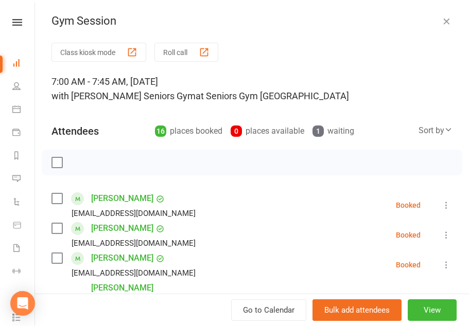
click at [120, 61] on button "Class kiosk mode" at bounding box center [98, 52] width 95 height 19
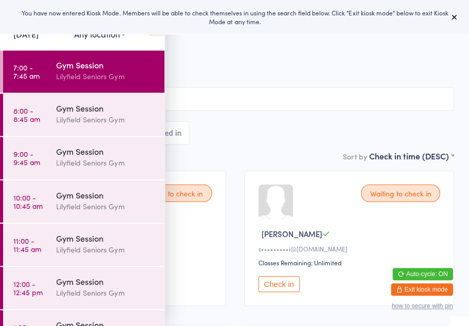
click at [458, 14] on button at bounding box center [452, 17] width 12 height 12
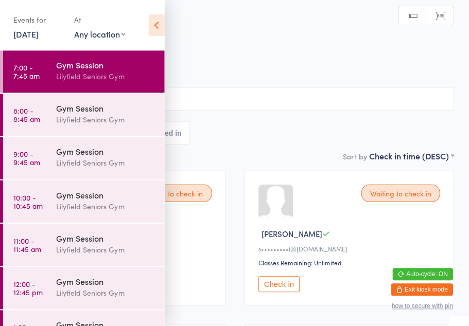
click at [155, 27] on icon at bounding box center [156, 25] width 16 height 22
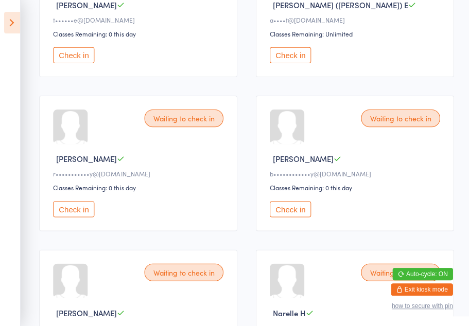
scroll to position [383, 0]
click at [72, 217] on button "Check in" at bounding box center [73, 209] width 41 height 16
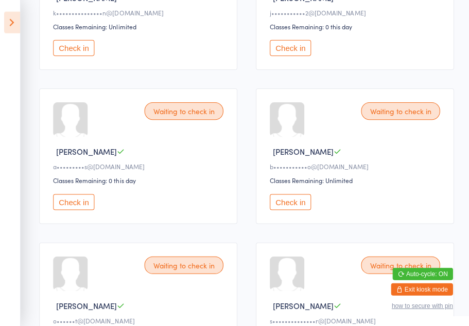
scroll to position [851, 0]
click at [82, 209] on button "Check in" at bounding box center [73, 201] width 41 height 16
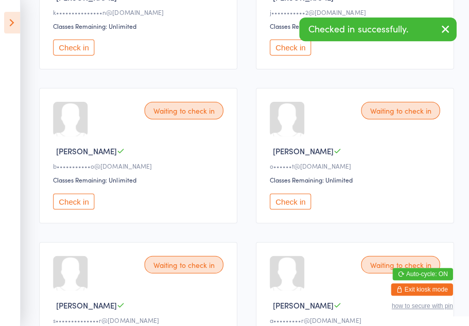
click at [450, 26] on button "button" at bounding box center [444, 30] width 23 height 24
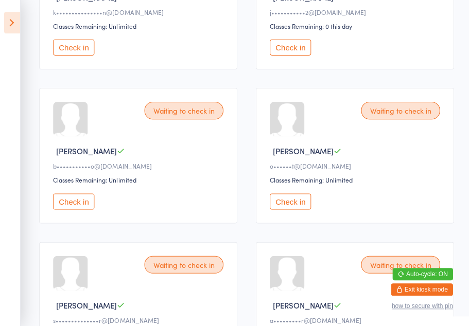
click at [291, 56] on button "Check in" at bounding box center [289, 48] width 41 height 16
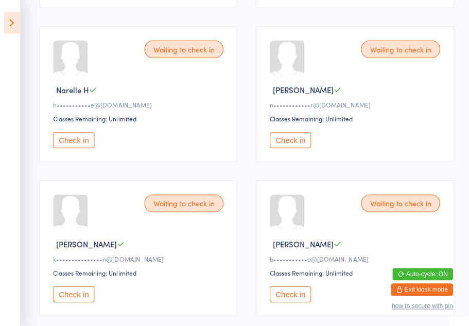
scroll to position [605, 0]
click at [292, 148] on button "Check in" at bounding box center [289, 140] width 41 height 16
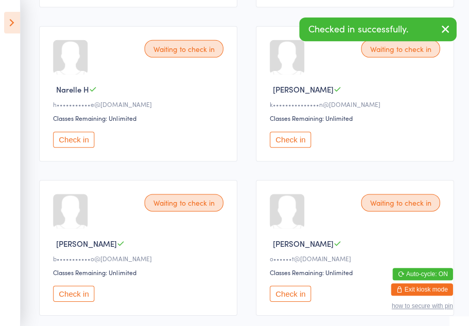
click at [77, 148] on button "Check in" at bounding box center [73, 140] width 41 height 16
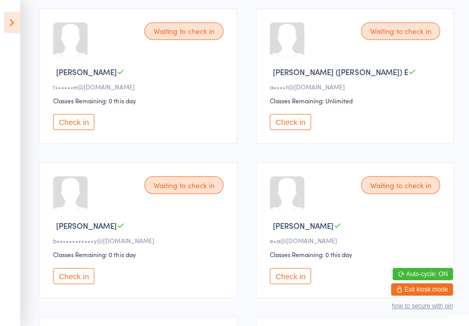
scroll to position [316, 0]
click at [288, 129] on button "Check in" at bounding box center [289, 121] width 41 height 16
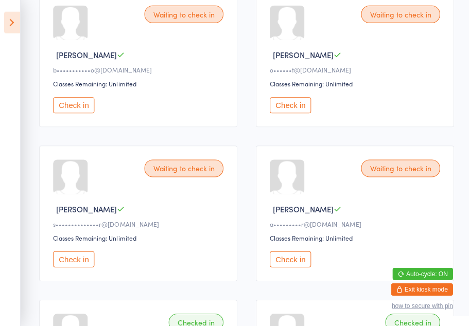
scroll to position [639, 0]
click at [293, 267] on button "Check in" at bounding box center [289, 259] width 41 height 16
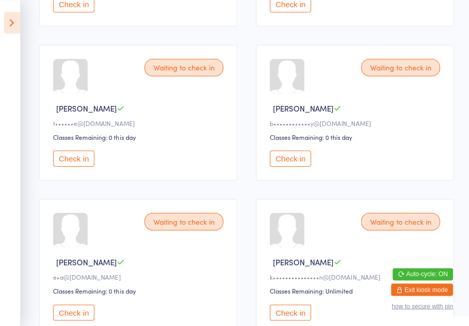
click at [80, 166] on button "Check in" at bounding box center [73, 158] width 41 height 16
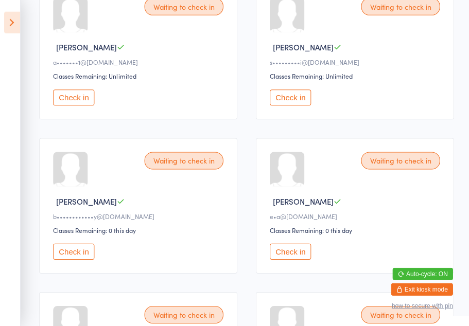
scroll to position [187, 0]
click at [294, 259] on button "Check in" at bounding box center [289, 251] width 41 height 16
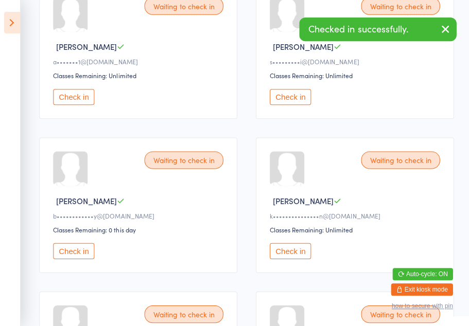
click at [294, 257] on button "Check in" at bounding box center [289, 251] width 41 height 16
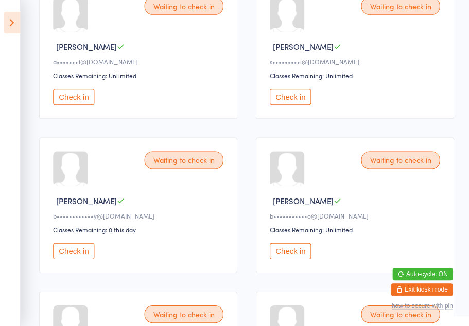
click at [296, 259] on button "Check in" at bounding box center [289, 251] width 41 height 16
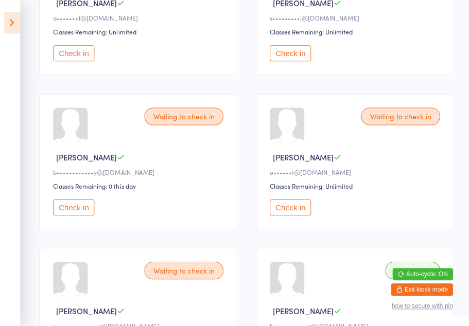
scroll to position [230, 0]
click at [294, 215] on button "Check in" at bounding box center [289, 207] width 41 height 16
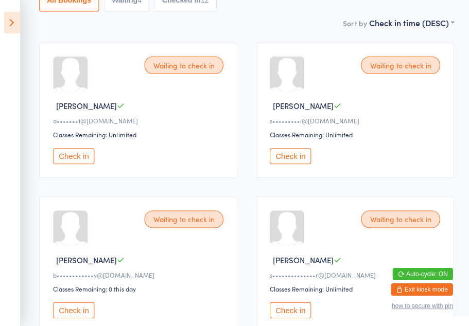
scroll to position [0, 0]
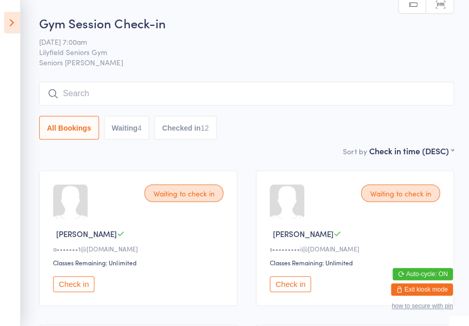
click at [19, 22] on icon at bounding box center [12, 23] width 16 height 22
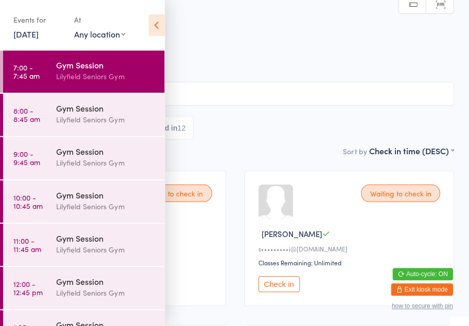
click at [59, 111] on div "Gym Session" at bounding box center [105, 107] width 99 height 11
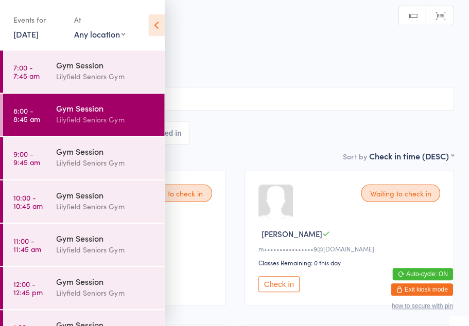
click at [154, 25] on icon at bounding box center [156, 25] width 16 height 22
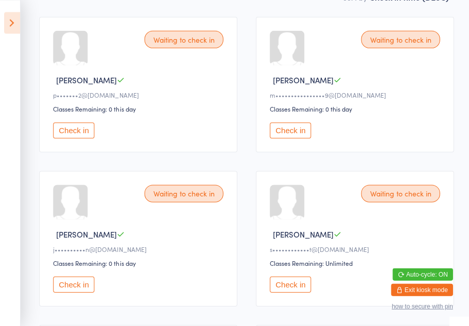
scroll to position [154, 0]
click at [293, 287] on button "Check in" at bounding box center [289, 284] width 41 height 16
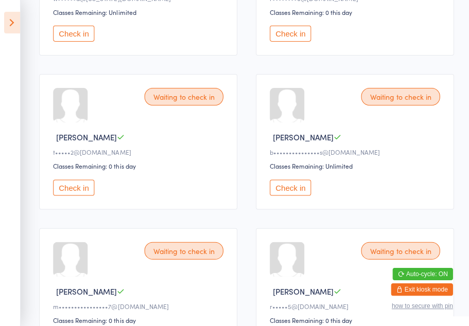
click at [291, 195] on button "Check in" at bounding box center [289, 187] width 41 height 16
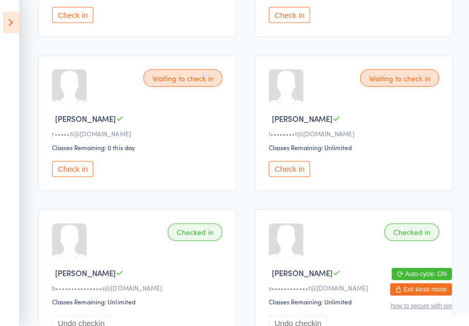
scroll to position [1038, 0]
click at [69, 176] on button "Check in" at bounding box center [73, 168] width 41 height 16
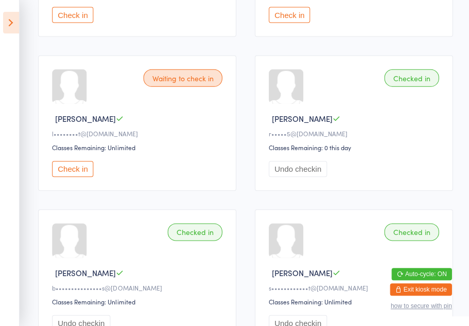
click at [76, 176] on button "Check in" at bounding box center [73, 168] width 41 height 16
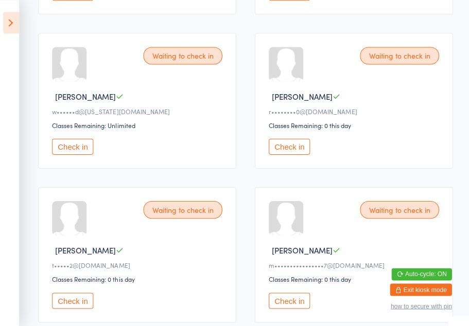
scroll to position [752, 0]
click at [82, 154] on button "Check in" at bounding box center [73, 146] width 41 height 16
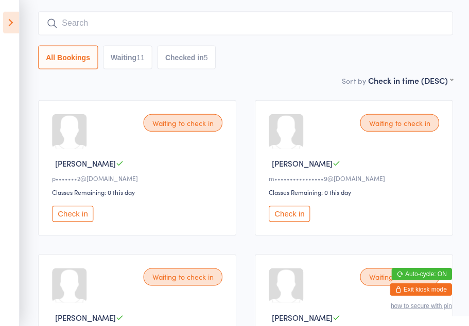
scroll to position [70, 0]
click at [292, 214] on button "Check in" at bounding box center [289, 213] width 41 height 16
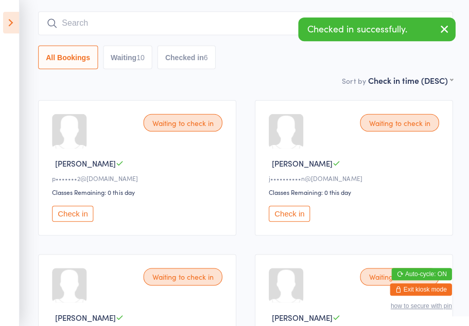
click at [446, 31] on icon "button" at bounding box center [444, 29] width 12 height 13
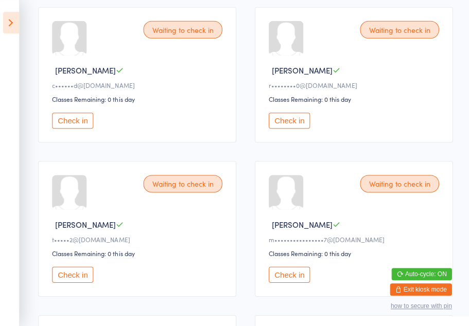
scroll to position [625, 0]
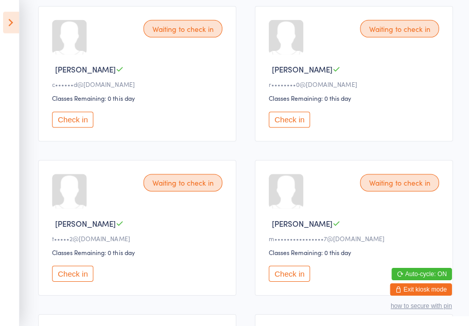
click at [290, 128] on button "Check in" at bounding box center [289, 120] width 41 height 16
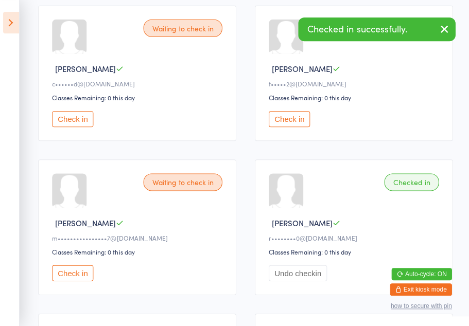
click at [291, 127] on button "Check in" at bounding box center [289, 119] width 41 height 16
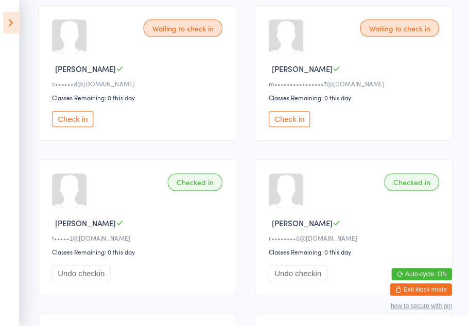
click at [303, 127] on button "Check in" at bounding box center [289, 119] width 41 height 16
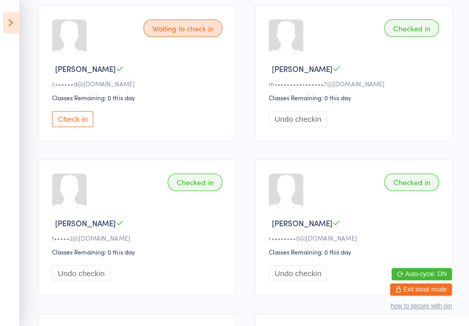
click at [13, 27] on icon at bounding box center [12, 23] width 16 height 22
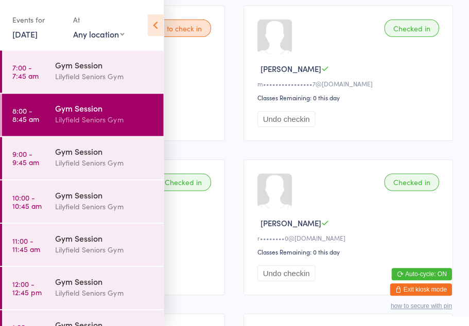
click at [108, 77] on div "Lilyfield Seniors Gym" at bounding box center [105, 76] width 99 height 12
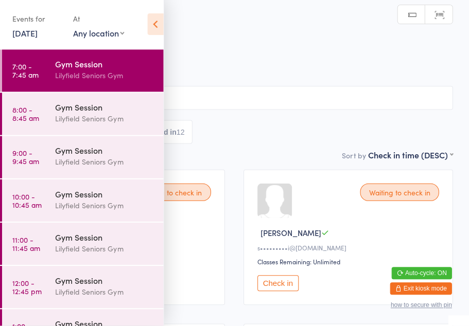
click at [162, 28] on icon at bounding box center [156, 25] width 16 height 22
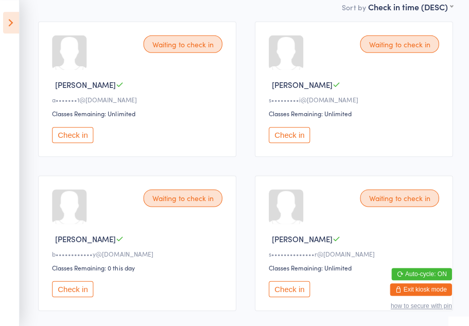
click at [295, 142] on button "Check in" at bounding box center [289, 135] width 41 height 16
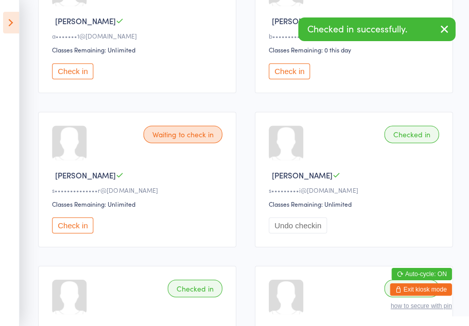
click at [79, 233] on button "Check in" at bounding box center [73, 225] width 41 height 16
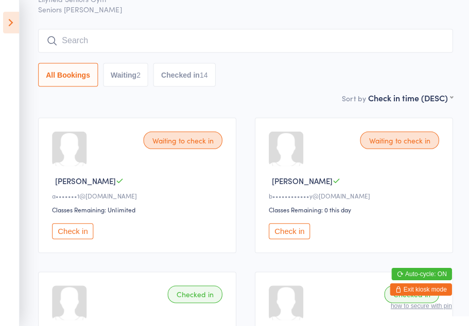
scroll to position [0, 0]
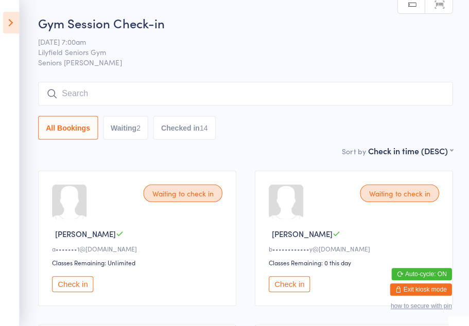
click at [9, 23] on icon at bounding box center [12, 23] width 16 height 22
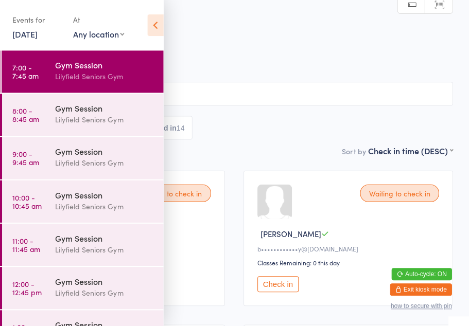
click at [112, 128] on div "Gym Session Lilyfield Seniors Gym" at bounding box center [110, 114] width 108 height 41
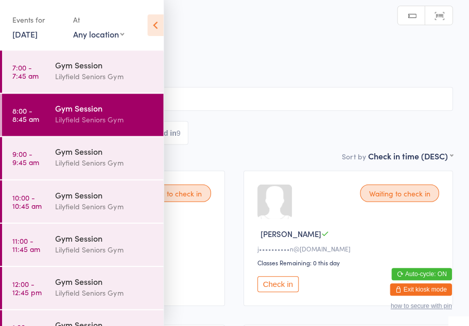
click at [161, 26] on icon at bounding box center [156, 25] width 16 height 22
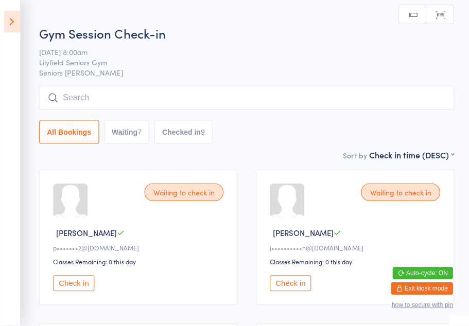
click at [133, 132] on button "Waiting 7" at bounding box center [126, 133] width 45 height 24
select select "0"
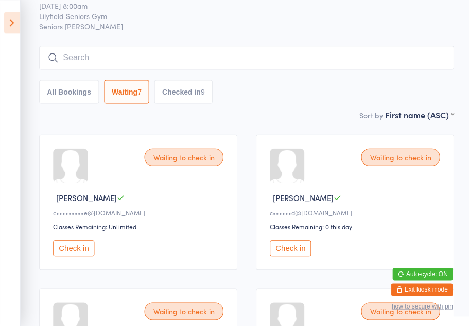
click at [64, 88] on button "All Bookings" at bounding box center [69, 92] width 60 height 24
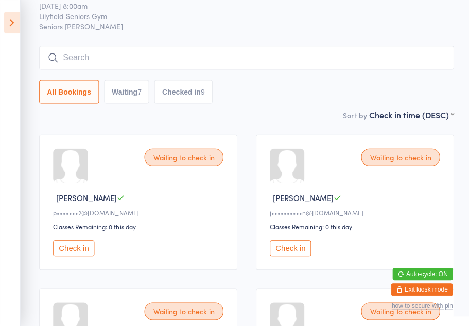
click at [78, 248] on button "Check in" at bounding box center [73, 248] width 41 height 16
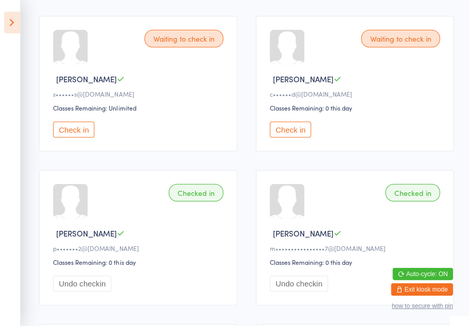
scroll to position [462, 0]
click at [291, 137] on button "Check in" at bounding box center [289, 129] width 41 height 16
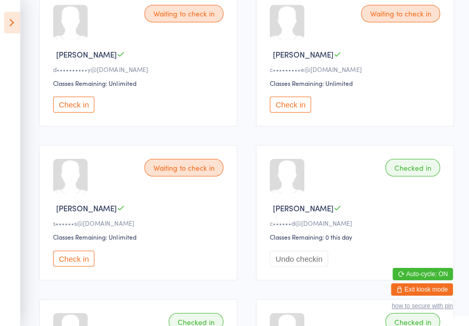
scroll to position [333, 0]
click at [294, 112] on button "Check in" at bounding box center [289, 104] width 41 height 16
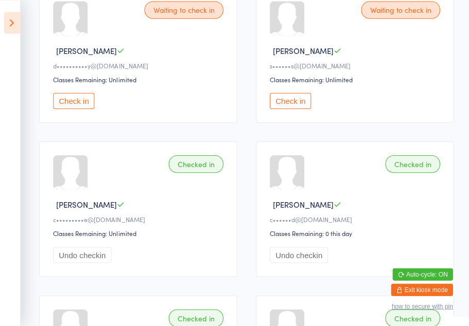
scroll to position [340, 0]
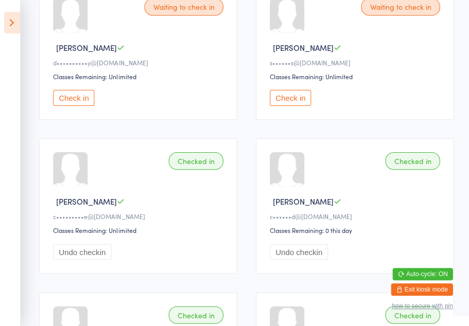
click at [290, 105] on button "Check in" at bounding box center [289, 97] width 41 height 16
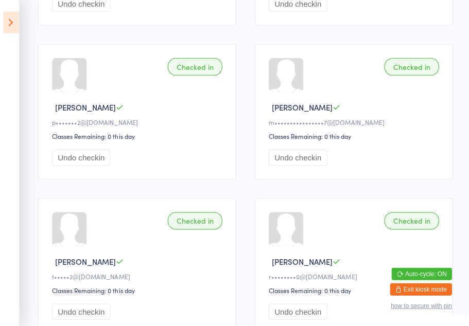
scroll to position [588, 0]
click at [88, 165] on button "Undo checkin" at bounding box center [82, 157] width 58 height 16
click at [202, 75] on div "Checked in" at bounding box center [195, 66] width 55 height 17
click at [198, 75] on div "Checked in" at bounding box center [195, 66] width 55 height 17
click at [195, 75] on div "Checked in" at bounding box center [195, 66] width 55 height 17
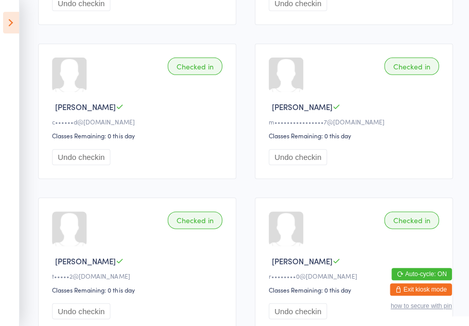
click at [197, 75] on div "Checked in" at bounding box center [195, 66] width 55 height 17
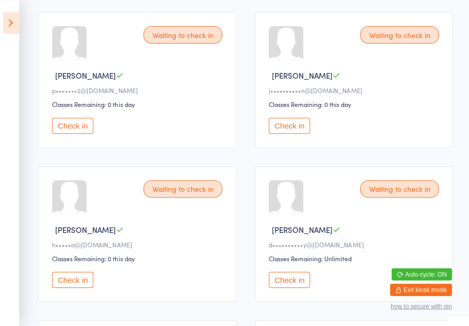
scroll to position [158, 0]
click at [79, 133] on button "Check in" at bounding box center [73, 125] width 41 height 16
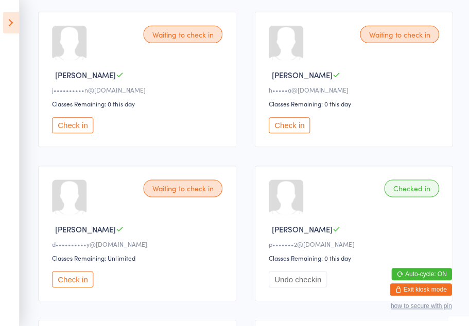
click at [61, 287] on button "Check in" at bounding box center [73, 279] width 41 height 16
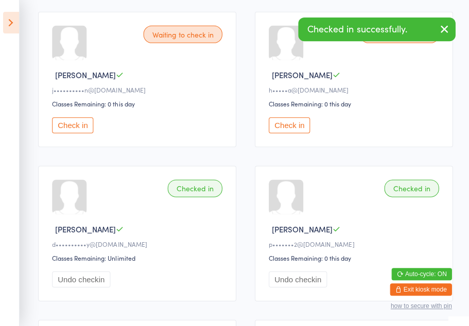
click at [57, 132] on button "Check in" at bounding box center [73, 125] width 41 height 16
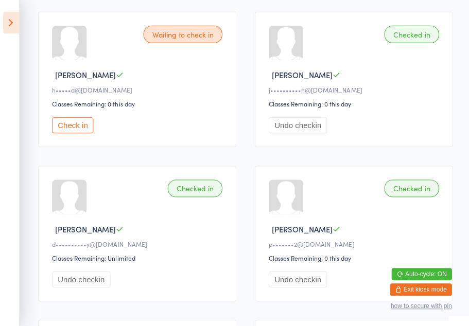
click at [13, 18] on icon at bounding box center [12, 23] width 16 height 22
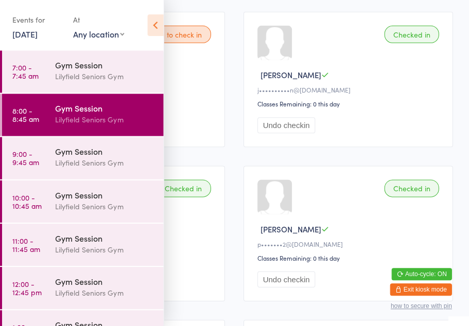
click at [94, 158] on div "Lilyfield Seniors Gym" at bounding box center [105, 163] width 99 height 12
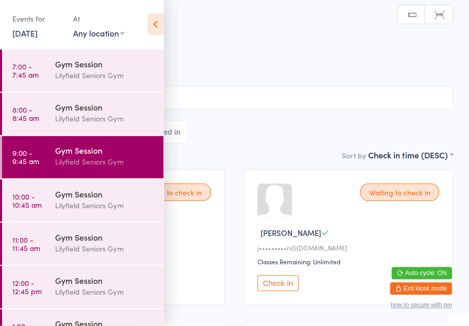
click at [153, 24] on icon at bounding box center [156, 25] width 16 height 22
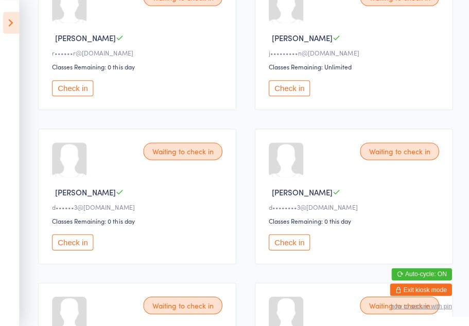
scroll to position [195, 0]
click at [84, 247] on button "Check in" at bounding box center [73, 242] width 41 height 16
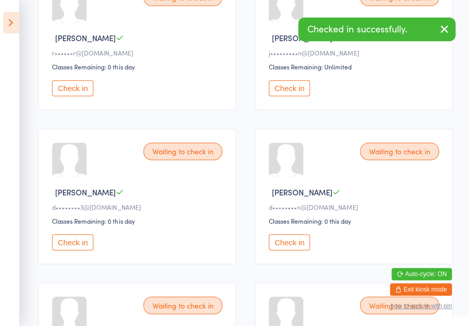
click at [79, 248] on button "Check in" at bounding box center [73, 242] width 41 height 16
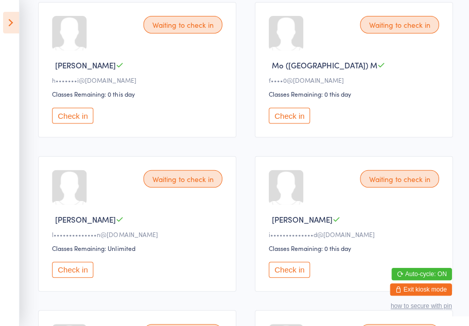
scroll to position [476, 0]
click at [67, 123] on button "Check in" at bounding box center [73, 115] width 41 height 16
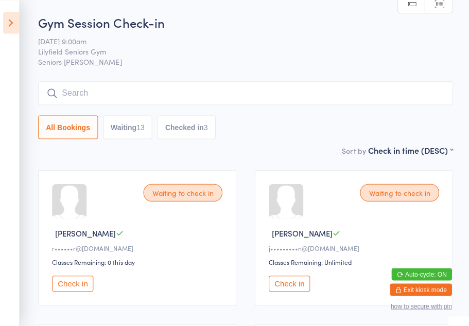
scroll to position [0, 0]
click at [189, 248] on div "r••••••r@iinet.net.au" at bounding box center [139, 248] width 173 height 9
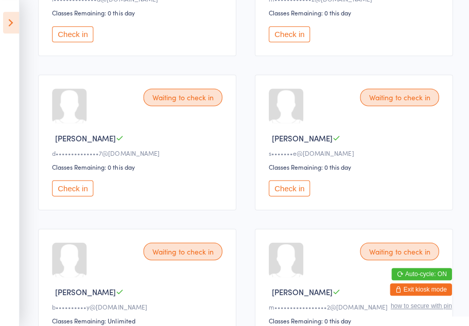
scroll to position [711, 0]
click at [291, 196] on button "Check in" at bounding box center [289, 188] width 41 height 16
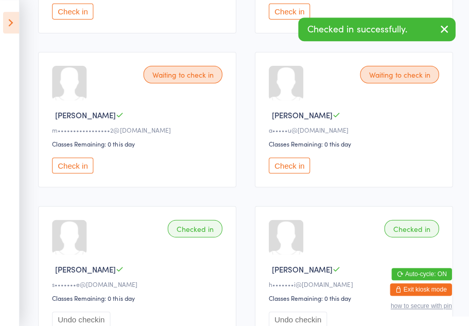
scroll to position [887, 0]
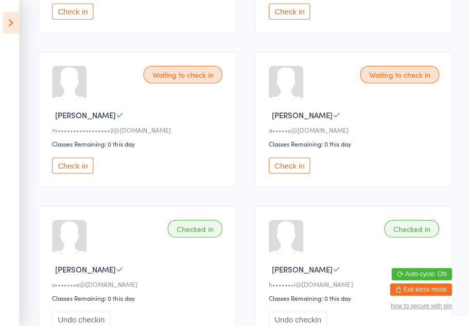
click at [286, 173] on button "Check in" at bounding box center [289, 165] width 41 height 16
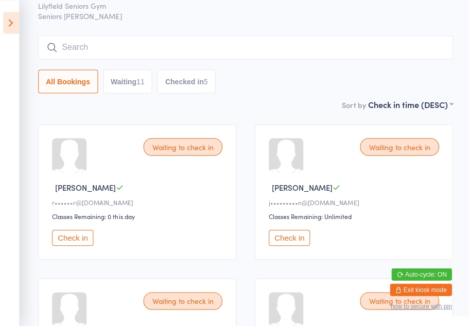
scroll to position [43, 0]
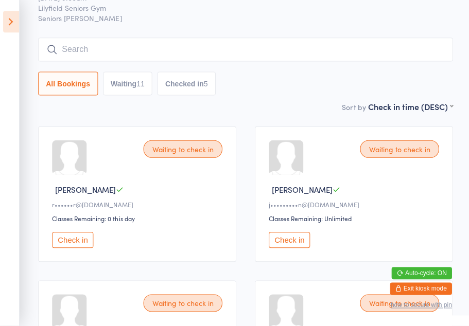
click at [74, 243] on button "Check in" at bounding box center [73, 240] width 41 height 16
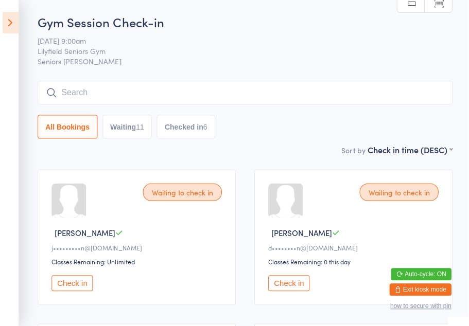
scroll to position [0, 0]
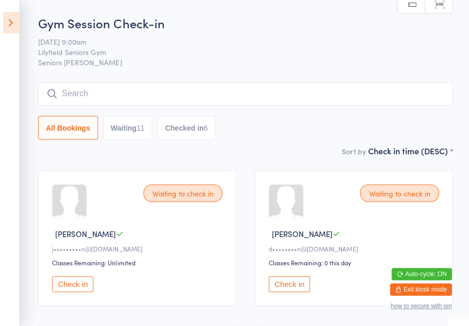
click at [289, 288] on button "Check in" at bounding box center [289, 284] width 41 height 16
click at [202, 132] on button "Checked in 7" at bounding box center [187, 128] width 58 height 24
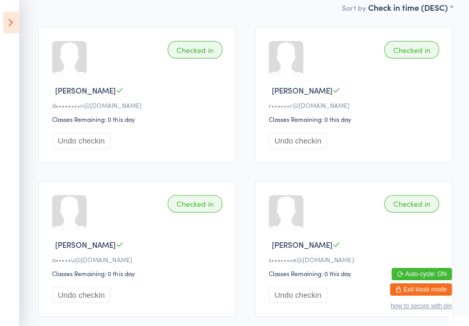
scroll to position [47, 0]
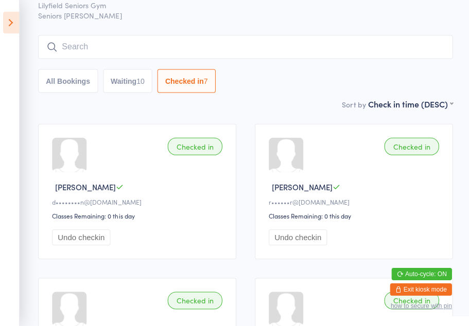
click at [135, 78] on button "Waiting 10" at bounding box center [128, 81] width 49 height 24
select select "0"
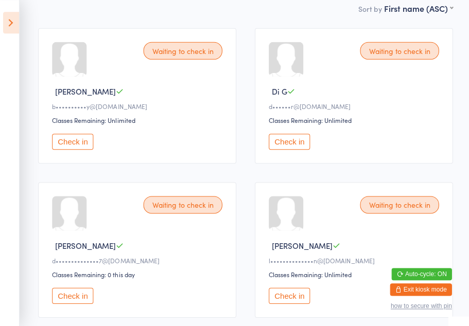
scroll to position [0, 0]
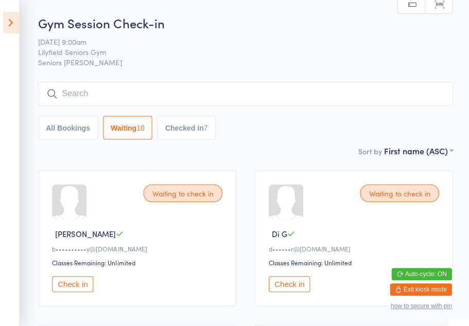
click at [66, 127] on button "All Bookings" at bounding box center [69, 128] width 60 height 24
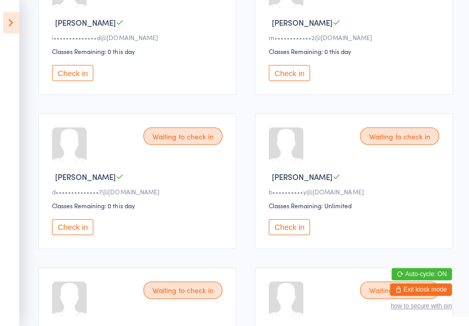
scroll to position [518, 0]
click at [76, 235] on button "Check in" at bounding box center [73, 227] width 41 height 16
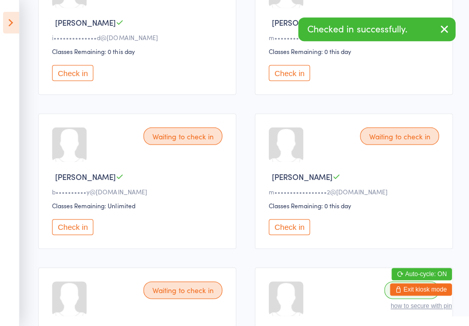
click at [85, 235] on button "Check in" at bounding box center [73, 227] width 41 height 16
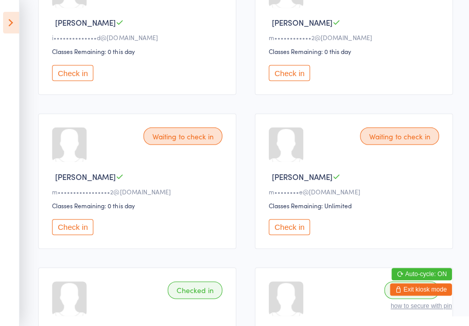
click at [292, 81] on button "Check in" at bounding box center [289, 73] width 41 height 16
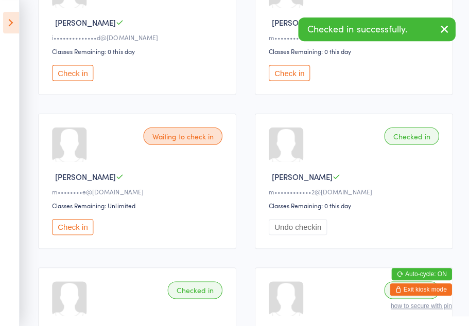
click at [76, 81] on button "Check in" at bounding box center [73, 73] width 41 height 16
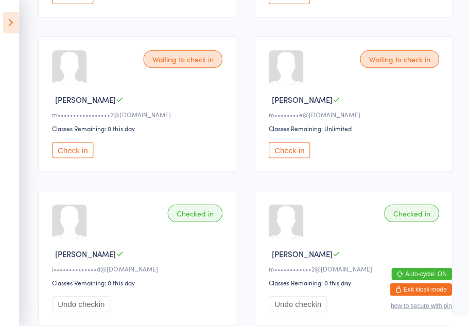
scroll to position [440, 0]
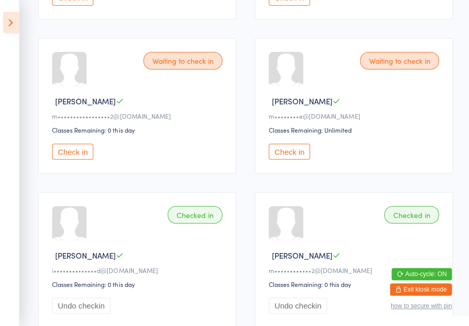
click at [303, 159] on button "Check in" at bounding box center [289, 151] width 41 height 16
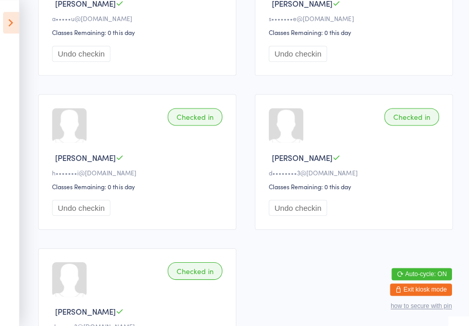
scroll to position [1130, 0]
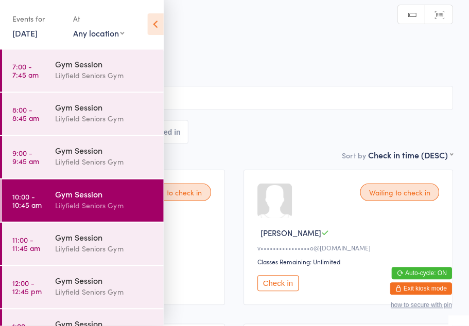
click at [112, 203] on div "Lilyfield Seniors Gym" at bounding box center [105, 206] width 99 height 12
click at [279, 292] on button "Check in" at bounding box center [278, 284] width 41 height 16
click at [280, 78] on div "Gym Session Check-in 11 Aug 10:00am Lilyfield Seniors Gym Seniors Gym Lilyfield…" at bounding box center [234, 79] width 437 height 130
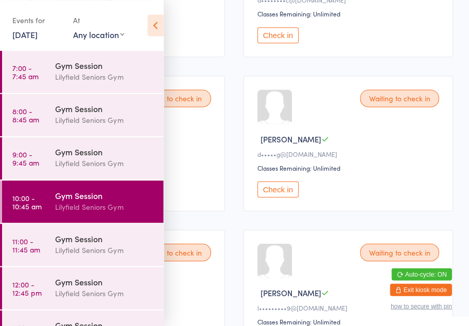
scroll to position [248, 0]
click at [275, 197] on button "Check in" at bounding box center [278, 189] width 41 height 16
click at [152, 32] on icon at bounding box center [156, 25] width 16 height 22
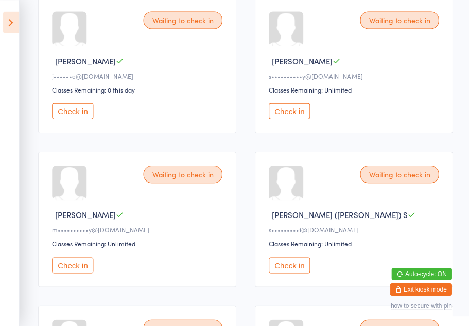
scroll to position [788, 0]
click at [75, 119] on button "Check in" at bounding box center [73, 111] width 41 height 16
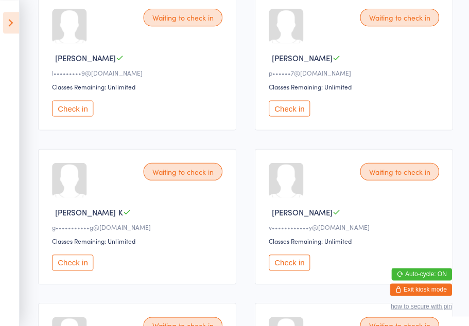
scroll to position [482, 0]
click at [75, 117] on button "Check in" at bounding box center [73, 109] width 41 height 16
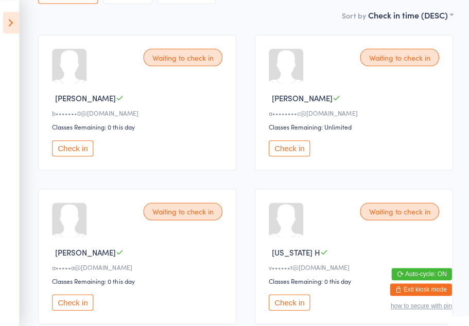
scroll to position [135, 0]
click at [299, 168] on div "Waiting to check in John C a••••••••c@hotmail.com Classes Remaining: Unlimited …" at bounding box center [353, 102] width 197 height 135
click at [291, 155] on button "Check in" at bounding box center [289, 148] width 41 height 16
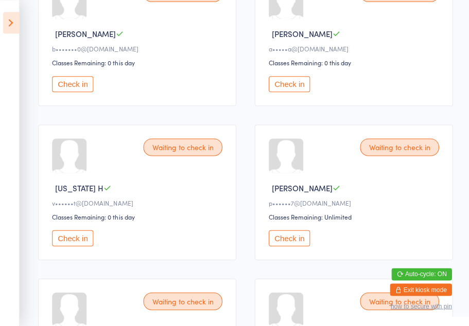
scroll to position [200, 0]
click at [284, 240] on button "Check in" at bounding box center [289, 238] width 41 height 16
click at [84, 92] on button "Check in" at bounding box center [73, 84] width 41 height 16
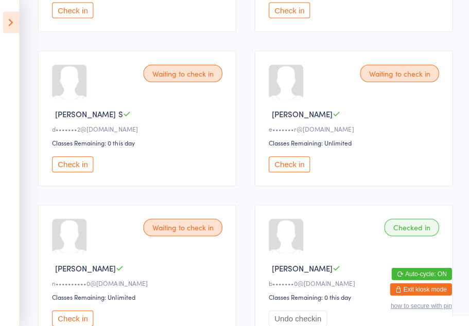
scroll to position [581, 0]
click at [345, 205] on div "Waiting to check in Audrey C a•••••a@gmail.com Classes Remaining: 0 this day Ch…" at bounding box center [246, 195] width 432 height 1230
click at [299, 172] on button "Check in" at bounding box center [289, 164] width 41 height 16
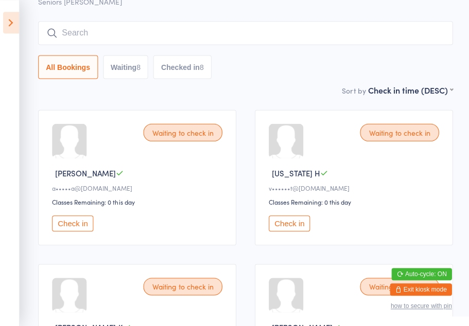
scroll to position [0, 0]
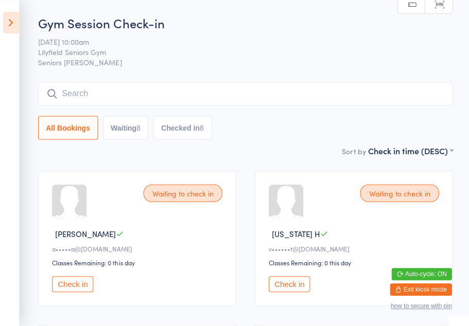
click at [121, 121] on button "Waiting 8" at bounding box center [126, 128] width 45 height 24
select select "0"
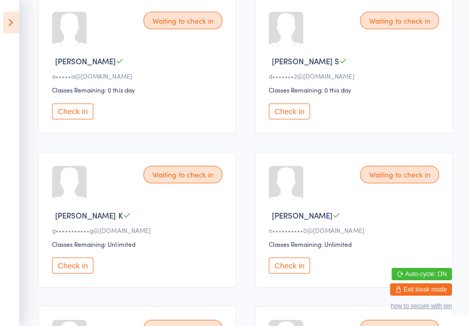
scroll to position [173, 0]
click at [62, 117] on button "Check in" at bounding box center [73, 111] width 41 height 16
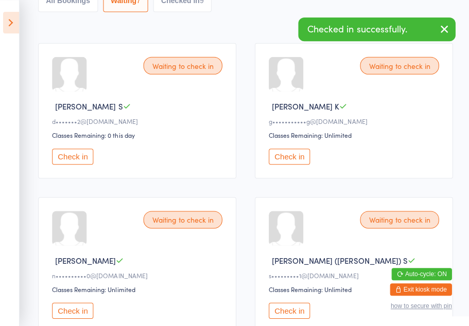
scroll to position [0, 0]
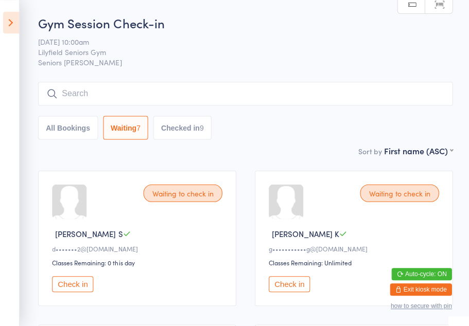
click at [76, 286] on button "Check in" at bounding box center [73, 284] width 41 height 16
click at [76, 291] on button "Check in" at bounding box center [73, 284] width 41 height 16
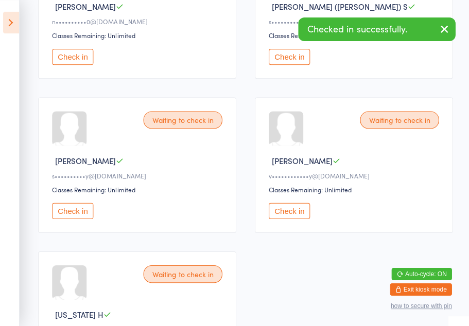
click at [298, 219] on button "Check in" at bounding box center [289, 211] width 41 height 16
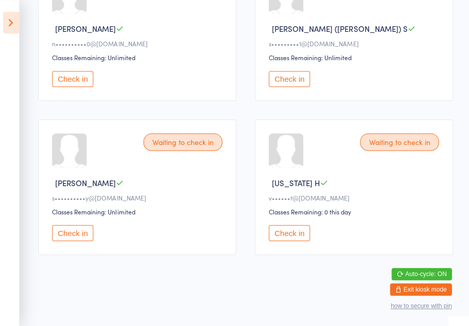
click at [285, 80] on button "Check in" at bounding box center [289, 79] width 41 height 16
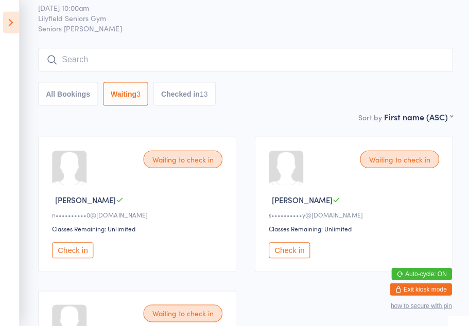
scroll to position [0, 0]
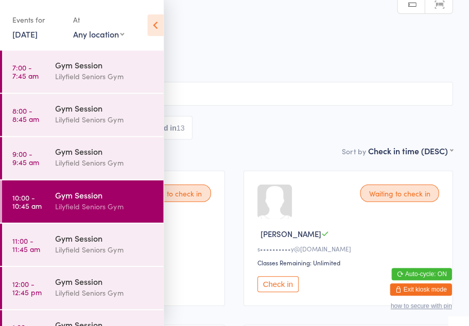
click at [280, 156] on div "Sort by Check in time (DESC) First name (ASC) First name (DESC) Last name (ASC)…" at bounding box center [234, 150] width 437 height 11
click at [152, 20] on icon at bounding box center [156, 25] width 16 height 22
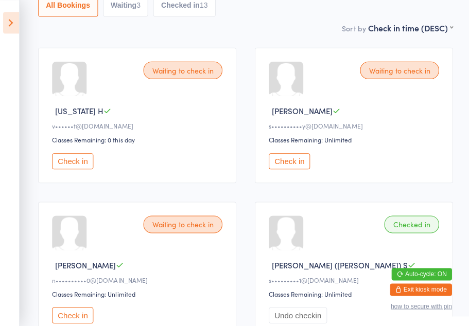
click at [298, 162] on button "Check in" at bounding box center [289, 161] width 41 height 16
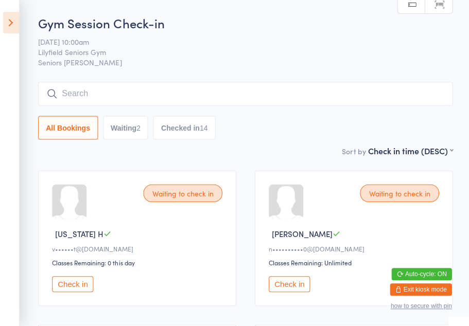
click at [14, 21] on icon at bounding box center [12, 23] width 16 height 22
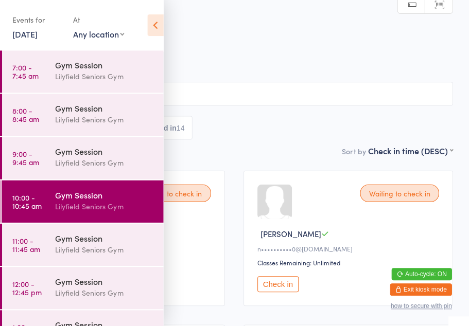
click at [95, 248] on div "Lilyfield Seniors Gym" at bounding box center [105, 249] width 99 height 12
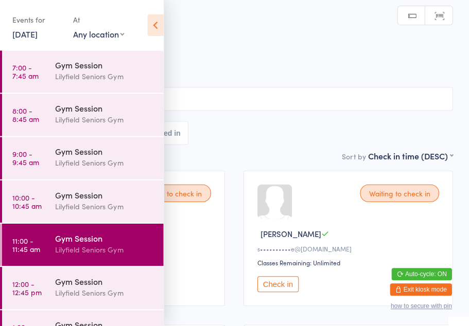
click at [155, 23] on icon at bounding box center [156, 25] width 16 height 22
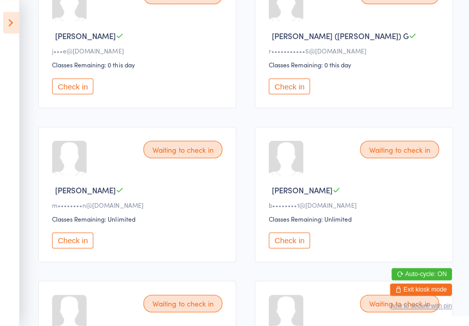
scroll to position [505, 0]
click at [76, 248] on button "Check in" at bounding box center [73, 240] width 41 height 16
click at [17, 24] on icon at bounding box center [12, 23] width 16 height 22
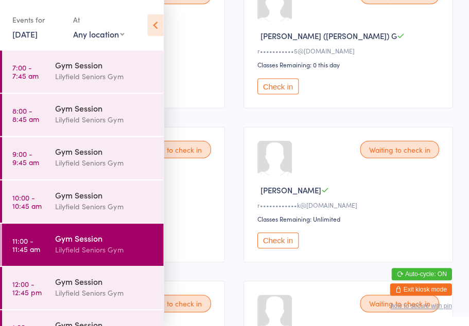
click at [103, 240] on div "Gym Session" at bounding box center [105, 237] width 99 height 11
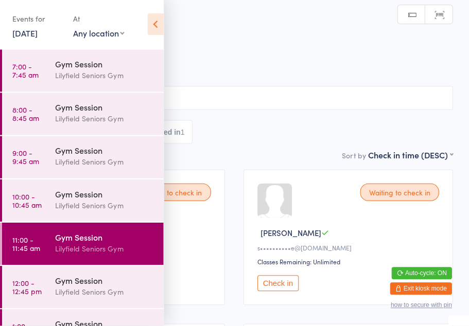
click at [158, 22] on icon at bounding box center [156, 25] width 16 height 22
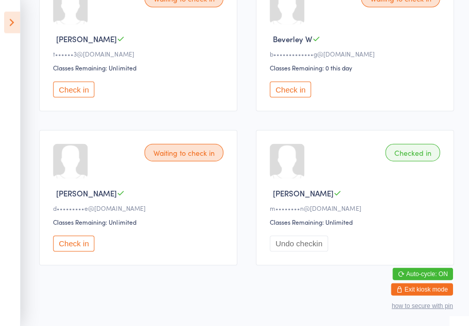
scroll to position [963, 0]
click at [298, 97] on button "Check in" at bounding box center [289, 89] width 41 height 16
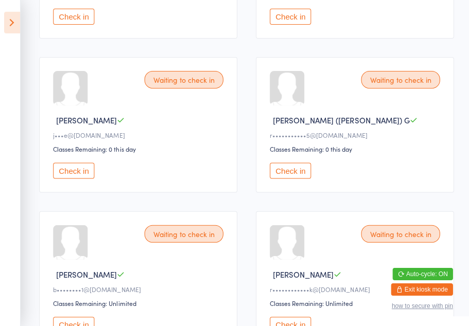
scroll to position [421, 0]
click at [87, 178] on button "Check in" at bounding box center [73, 170] width 41 height 16
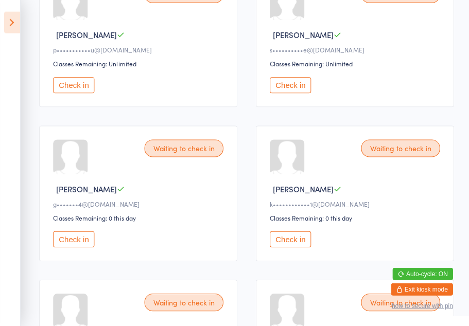
scroll to position [200, 0]
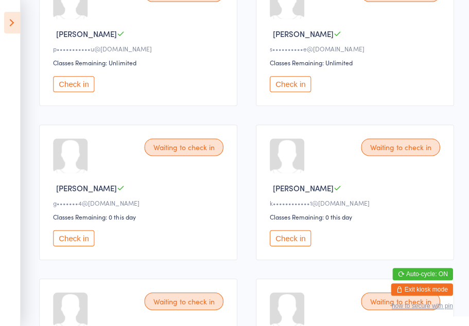
click at [74, 246] on button "Check in" at bounding box center [73, 238] width 41 height 16
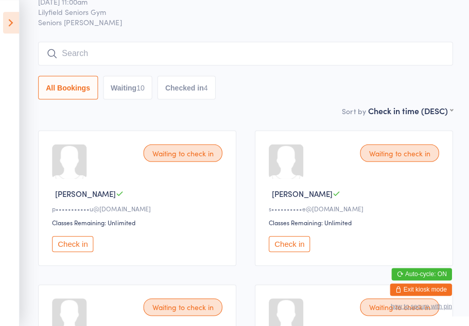
scroll to position [39, 0]
click at [190, 89] on button "Checked in 4" at bounding box center [187, 89] width 58 height 24
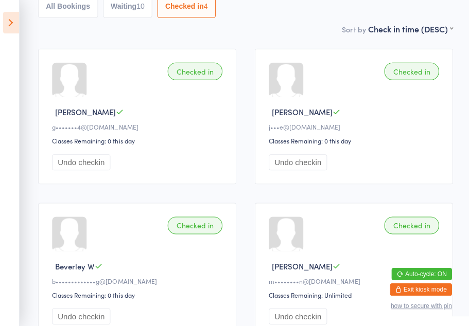
scroll to position [0, 0]
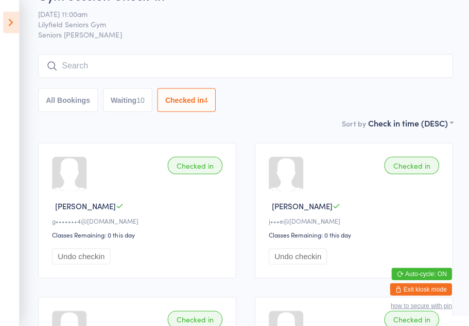
click at [133, 98] on button "Waiting 10" at bounding box center [128, 100] width 49 height 24
select select "0"
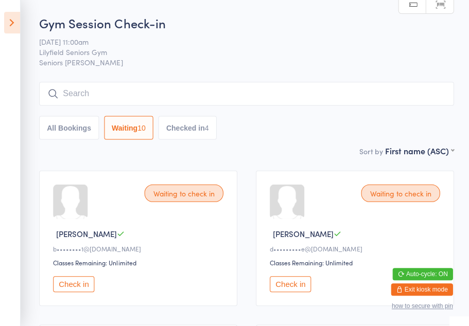
click at [11, 21] on icon at bounding box center [12, 23] width 16 height 22
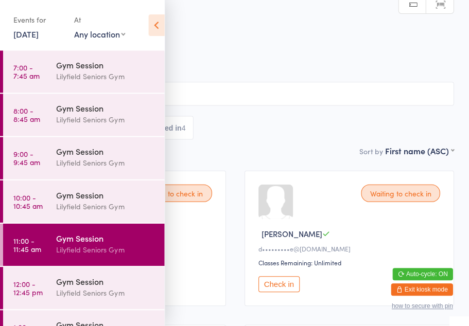
click at [79, 284] on div "Gym Session" at bounding box center [105, 280] width 99 height 11
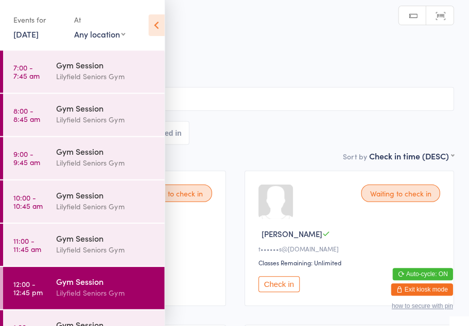
click at [153, 23] on icon at bounding box center [156, 25] width 16 height 22
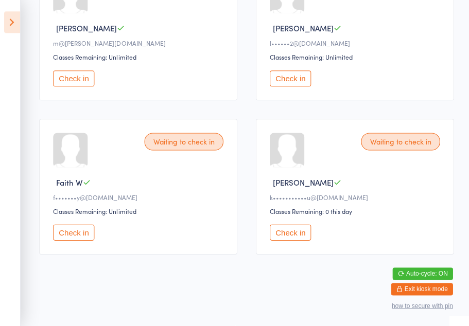
scroll to position [681, 0]
click at [15, 21] on icon at bounding box center [12, 23] width 16 height 22
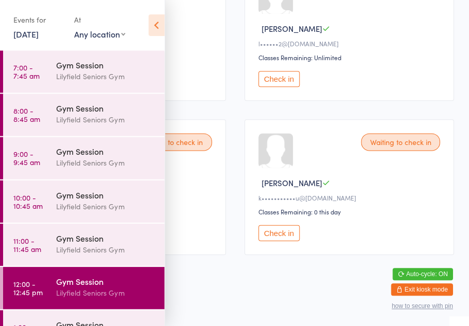
click at [87, 204] on div "Lilyfield Seniors Gym" at bounding box center [105, 206] width 99 height 12
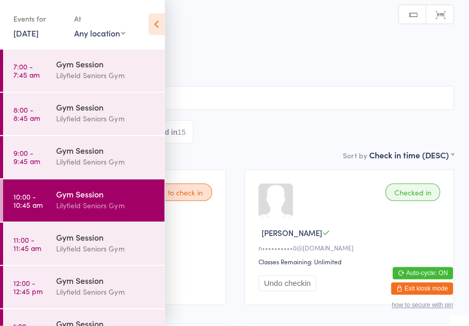
click at [151, 27] on icon at bounding box center [156, 25] width 16 height 22
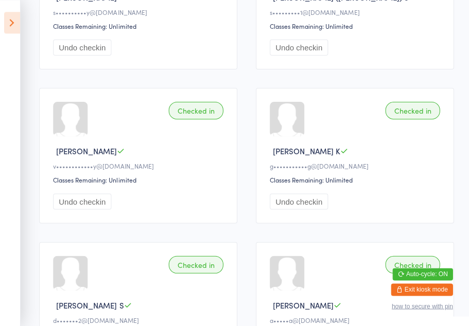
scroll to position [345, 0]
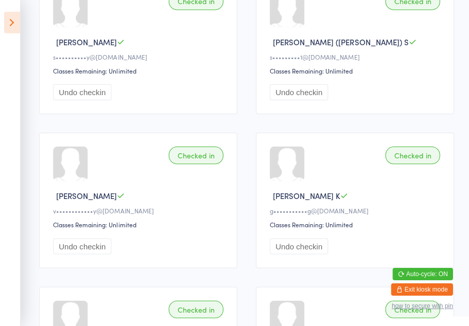
click at [10, 26] on icon at bounding box center [12, 23] width 16 height 22
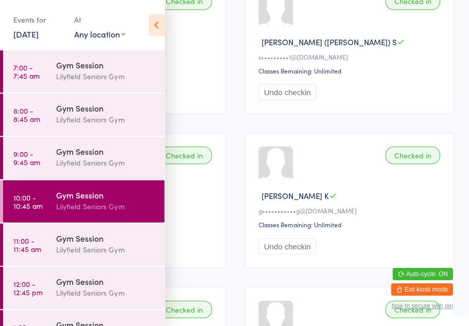
click at [89, 246] on div "Lilyfield Seniors Gym" at bounding box center [105, 249] width 99 height 12
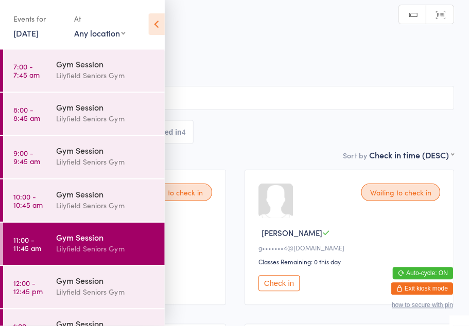
click at [153, 25] on icon at bounding box center [156, 25] width 16 height 22
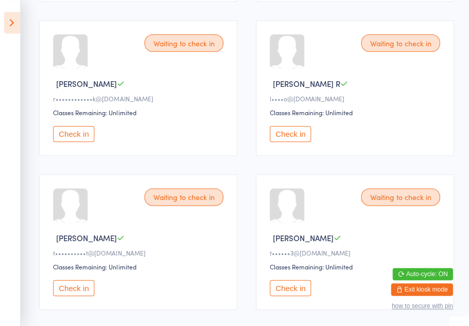
click at [291, 141] on button "Check in" at bounding box center [289, 133] width 41 height 16
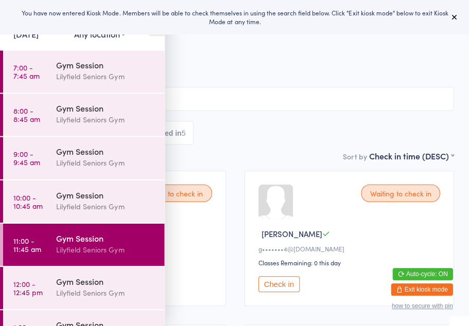
click at [455, 16] on icon at bounding box center [452, 17] width 8 height 8
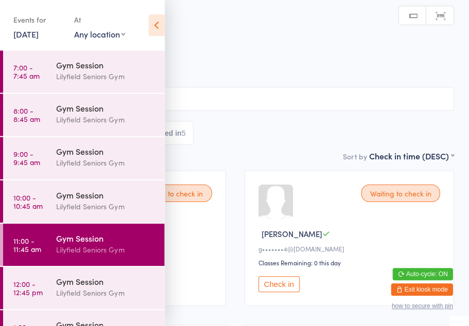
click at [163, 22] on icon at bounding box center [156, 25] width 16 height 22
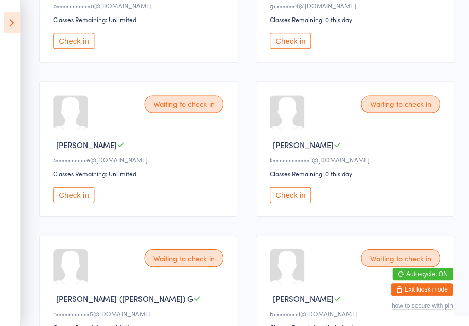
scroll to position [243, 0]
click at [285, 203] on button "Check in" at bounding box center [289, 195] width 41 height 16
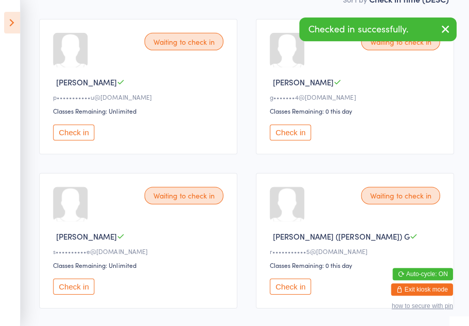
scroll to position [152, 0]
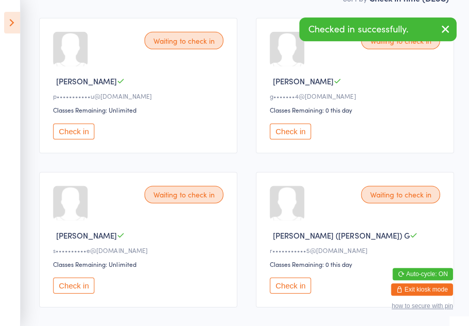
click at [294, 136] on button "Check in" at bounding box center [289, 131] width 41 height 16
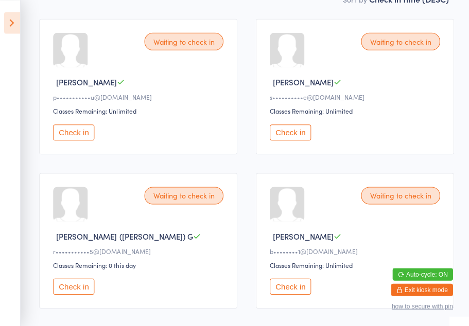
scroll to position [151, 0]
click at [294, 136] on button "Check in" at bounding box center [289, 132] width 41 height 16
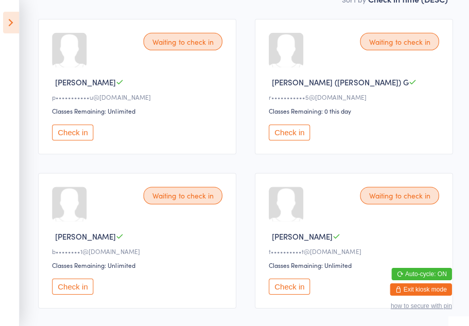
click at [73, 294] on button "Check in" at bounding box center [73, 286] width 41 height 16
click at [79, 289] on button "Check in" at bounding box center [73, 286] width 41 height 16
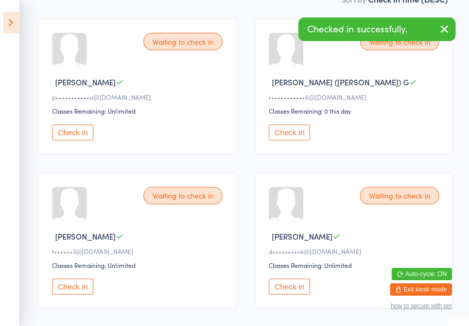
click at [74, 294] on button "Check in" at bounding box center [73, 286] width 41 height 16
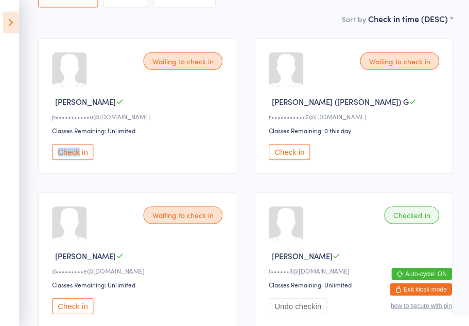
scroll to position [132, 0]
click at [171, 103] on div "[PERSON_NAME]" at bounding box center [139, 101] width 173 height 11
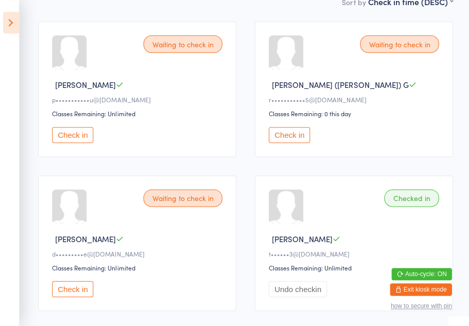
scroll to position [149, 0]
click at [178, 49] on div "Waiting to check in" at bounding box center [183, 43] width 79 height 17
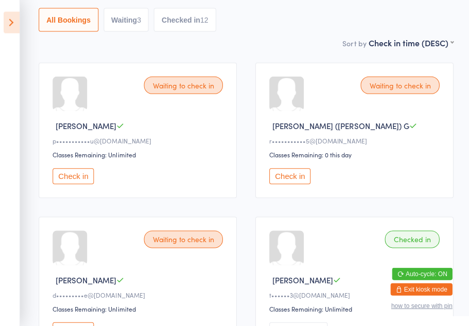
scroll to position [108, 0]
click at [76, 175] on button "Check in" at bounding box center [73, 176] width 41 height 16
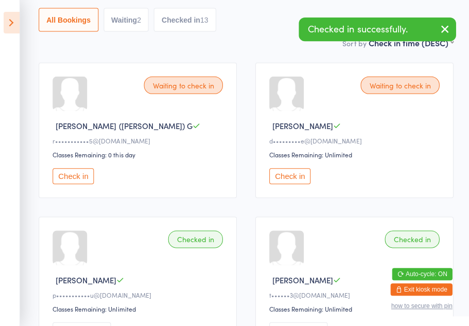
click at [125, 24] on button "Waiting 2" at bounding box center [126, 20] width 45 height 24
select select "0"
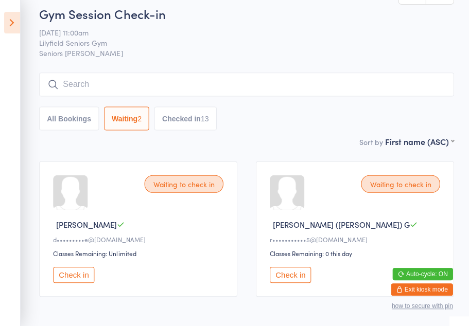
scroll to position [0, 0]
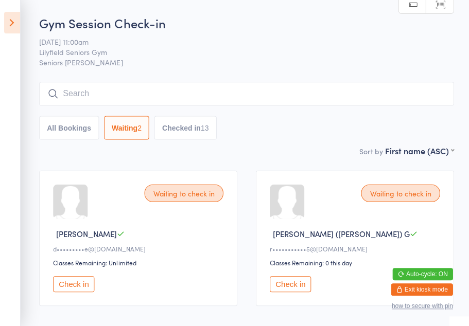
click at [128, 128] on button "Waiting 2" at bounding box center [126, 128] width 45 height 24
click at [134, 121] on button "Waiting 2" at bounding box center [126, 128] width 45 height 24
click at [190, 130] on button "Checked in 13" at bounding box center [185, 128] width 62 height 24
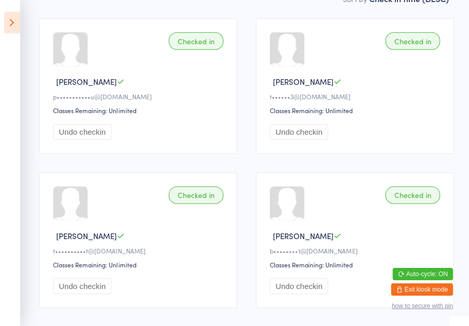
scroll to position [152, 0]
click at [14, 23] on icon at bounding box center [12, 23] width 16 height 22
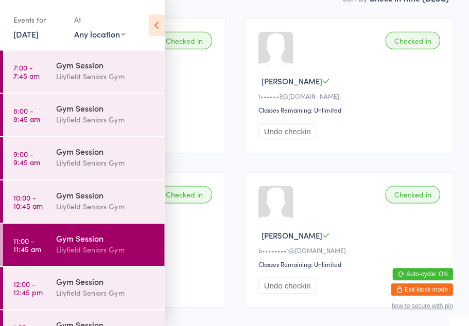
click at [87, 286] on div "Gym Session" at bounding box center [105, 280] width 99 height 11
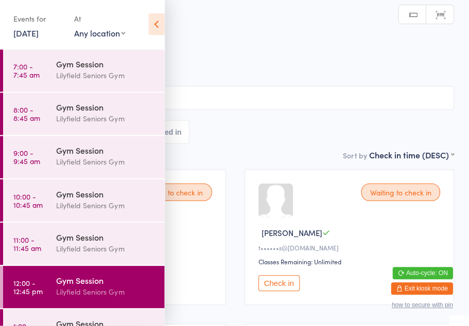
click at [160, 23] on icon at bounding box center [156, 25] width 16 height 22
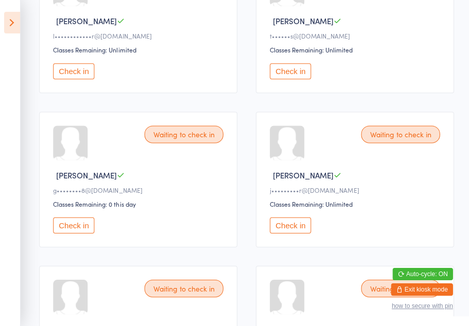
click at [76, 229] on button "Check in" at bounding box center [73, 225] width 41 height 16
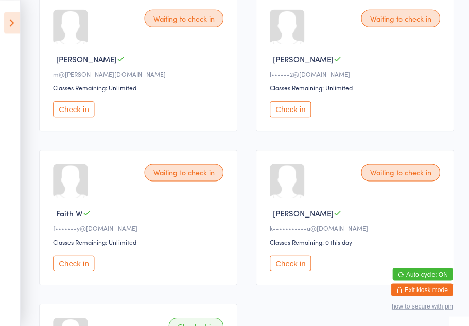
scroll to position [636, 0]
click at [74, 271] on button "Check in" at bounding box center [73, 263] width 41 height 16
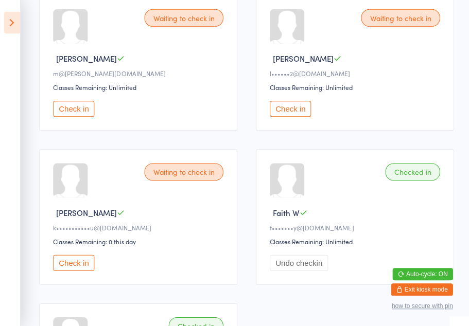
click at [292, 117] on button "Check in" at bounding box center [289, 109] width 41 height 16
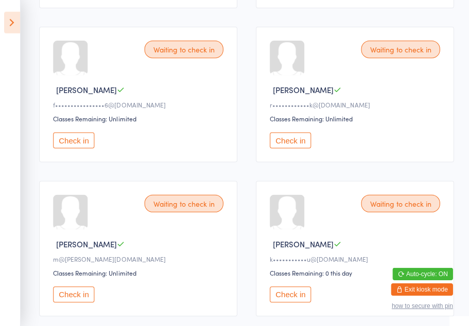
scroll to position [452, 0]
click at [195, 58] on div "Waiting to check in" at bounding box center [183, 48] width 79 height 17
click at [84, 147] on button "Check in" at bounding box center [73, 140] width 41 height 16
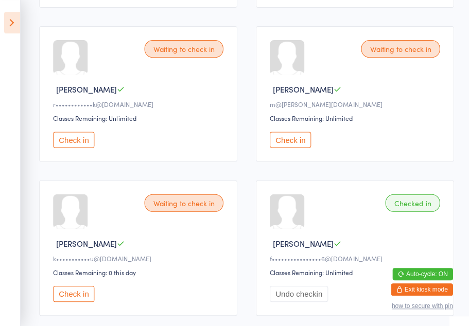
click at [81, 301] on button "Check in" at bounding box center [73, 293] width 41 height 16
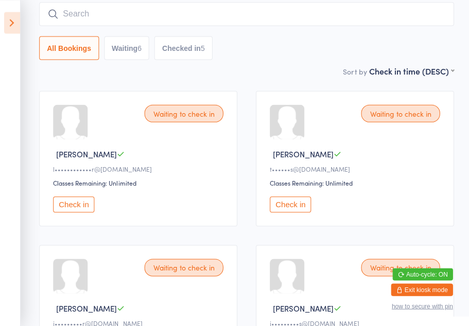
scroll to position [79, 0]
click at [79, 203] on button "Check in" at bounding box center [73, 204] width 41 height 16
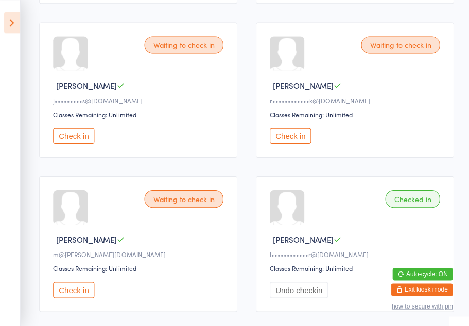
scroll to position [300, 0]
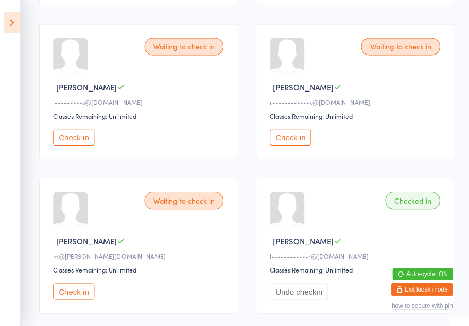
click at [303, 141] on button "Check in" at bounding box center [289, 137] width 41 height 16
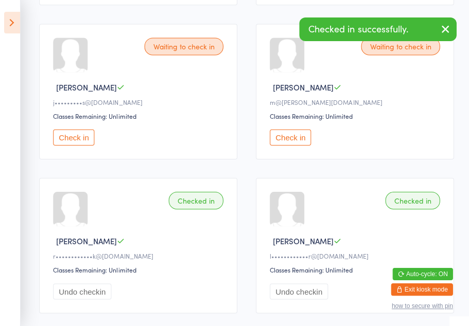
click at [298, 145] on button "Check in" at bounding box center [289, 137] width 41 height 16
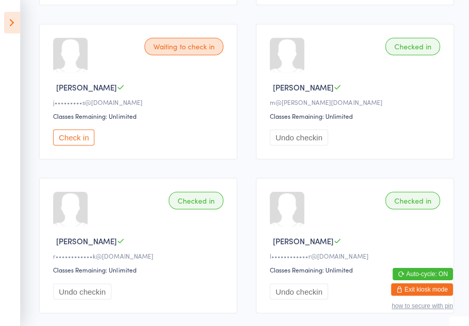
click at [19, 20] on icon at bounding box center [12, 23] width 16 height 22
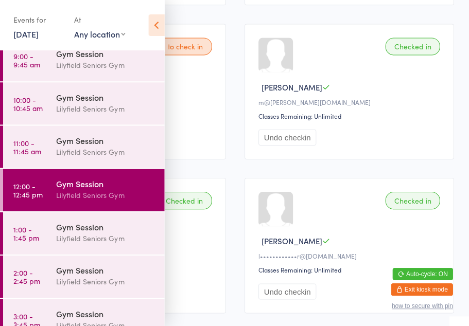
scroll to position [106, 0]
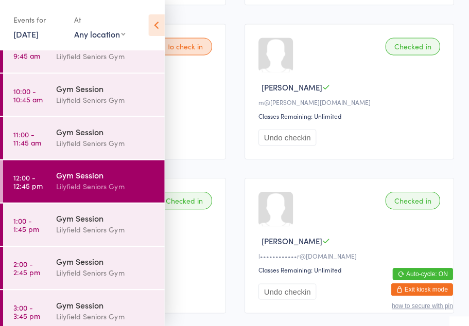
click at [106, 225] on div "Lilyfield Seniors Gym" at bounding box center [105, 229] width 99 height 12
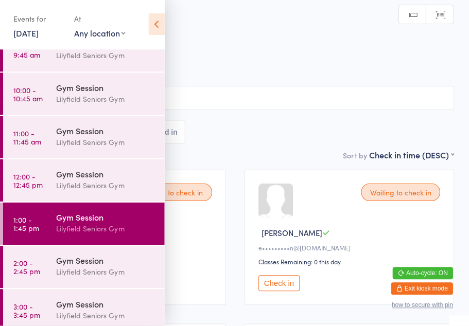
click at [152, 23] on icon at bounding box center [156, 25] width 16 height 22
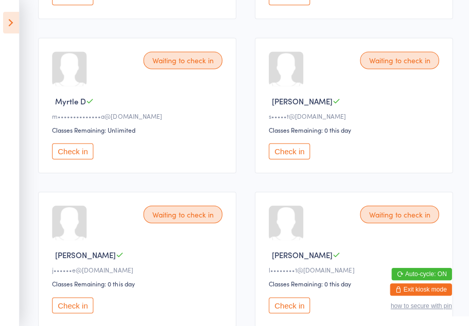
scroll to position [287, 0]
click at [293, 158] on button "Check in" at bounding box center [289, 150] width 41 height 16
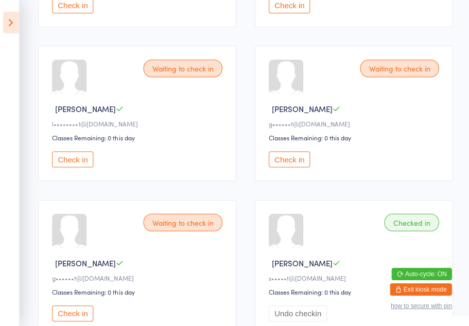
scroll to position [433, 0]
click at [75, 167] on button "Check in" at bounding box center [73, 159] width 41 height 16
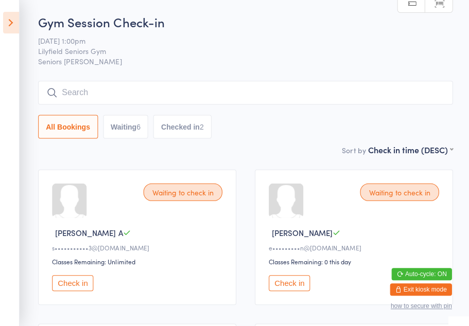
scroll to position [0, 0]
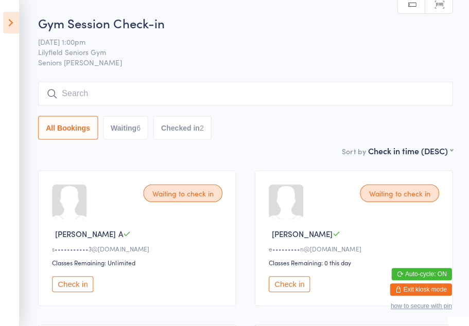
click at [10, 23] on icon at bounding box center [12, 23] width 16 height 22
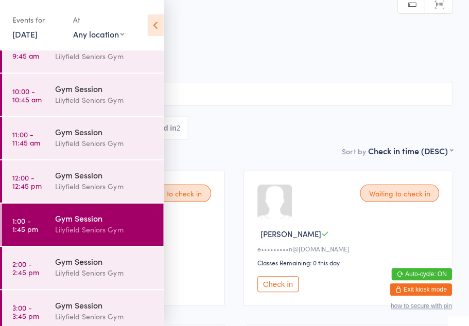
click at [102, 218] on div "Gym Session" at bounding box center [105, 217] width 99 height 11
click at [162, 20] on icon at bounding box center [156, 25] width 16 height 22
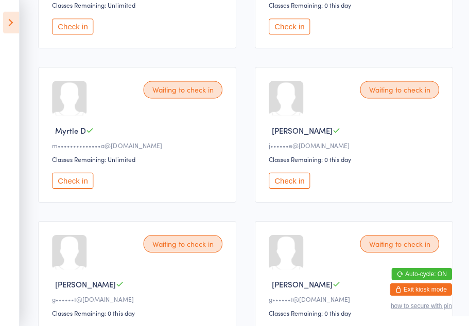
scroll to position [258, 0]
click at [77, 182] on button "Check in" at bounding box center [73, 180] width 41 height 16
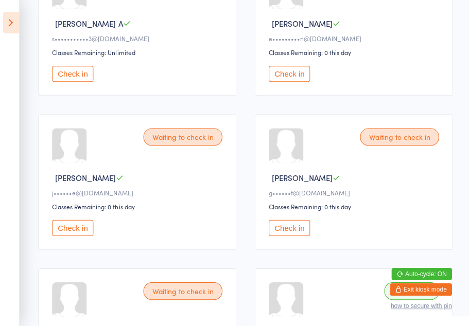
click at [75, 236] on button "Check in" at bounding box center [73, 228] width 41 height 16
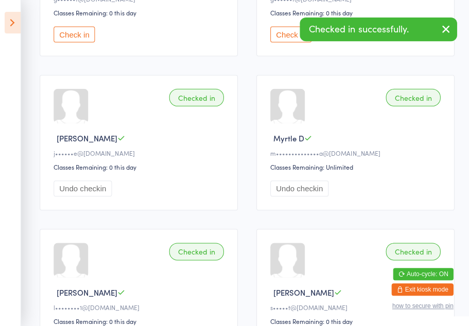
scroll to position [557, 0]
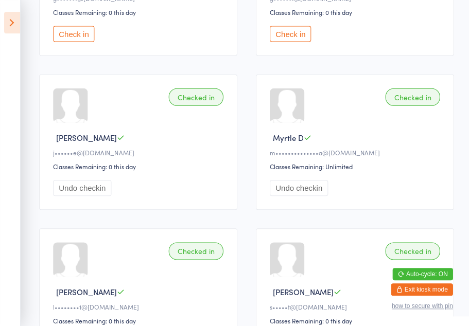
click at [96, 195] on button "Undo checkin" at bounding box center [82, 187] width 58 height 16
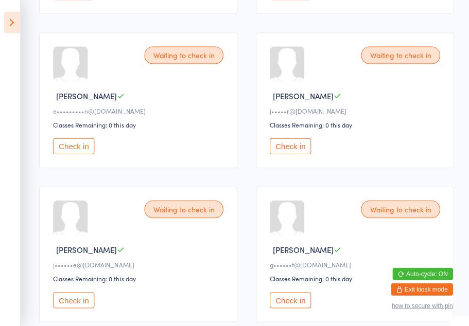
scroll to position [292, 0]
click at [287, 153] on button "Check in" at bounding box center [289, 145] width 41 height 16
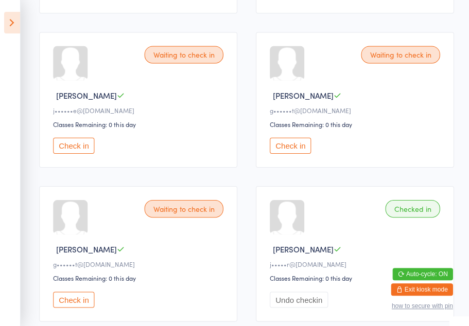
click at [76, 153] on button "Check in" at bounding box center [73, 145] width 41 height 16
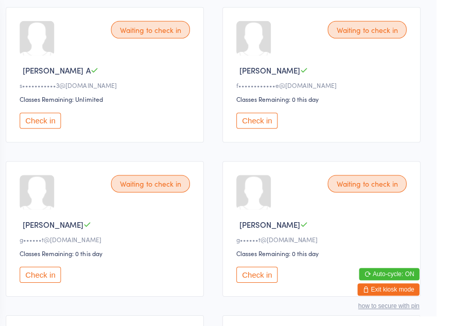
scroll to position [0, 0]
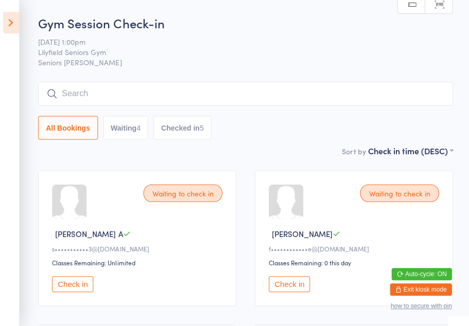
click at [73, 289] on button "Check in" at bounding box center [73, 284] width 41 height 16
click at [74, 290] on button "Check in" at bounding box center [73, 284] width 41 height 16
click at [104, 125] on button "Waiting 2" at bounding box center [126, 128] width 45 height 24
select select "0"
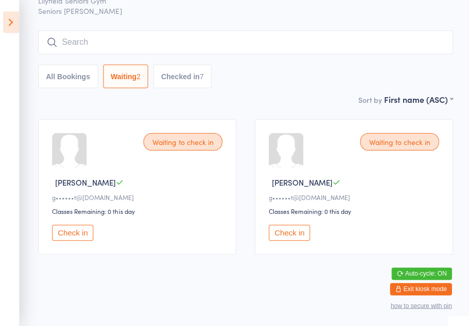
scroll to position [54, 0]
click at [68, 237] on button "Check in" at bounding box center [73, 233] width 41 height 16
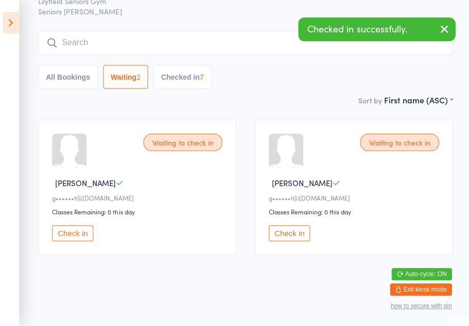
click at [296, 241] on button "Check in" at bounding box center [289, 233] width 41 height 16
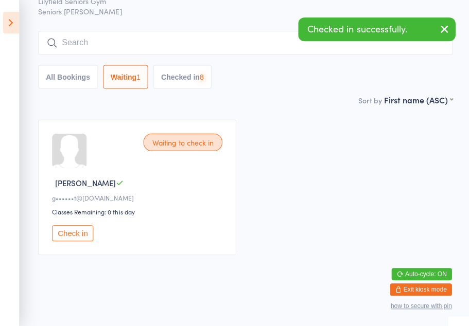
scroll to position [0, 0]
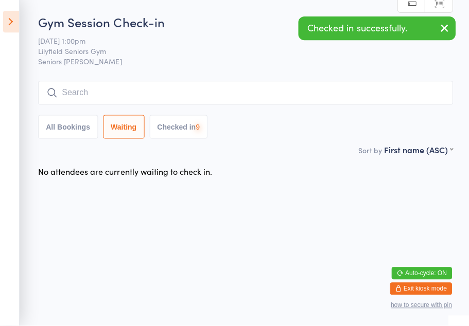
click at [53, 219] on html "You have now entered Kiosk Mode. Members will be able to check themselves in us…" at bounding box center [234, 163] width 469 height 326
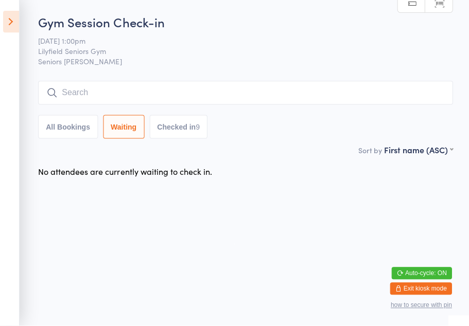
click at [191, 134] on button "Checked in 9" at bounding box center [179, 128] width 58 height 24
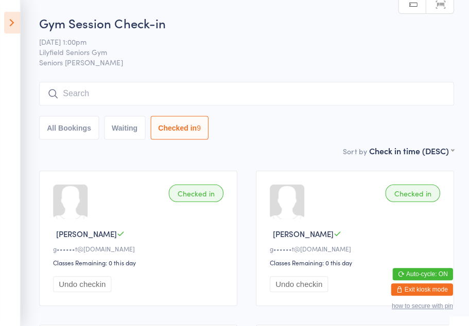
click at [5, 17] on icon at bounding box center [12, 23] width 16 height 22
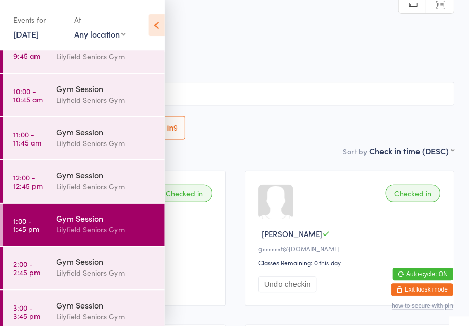
click at [152, 21] on icon at bounding box center [156, 25] width 16 height 22
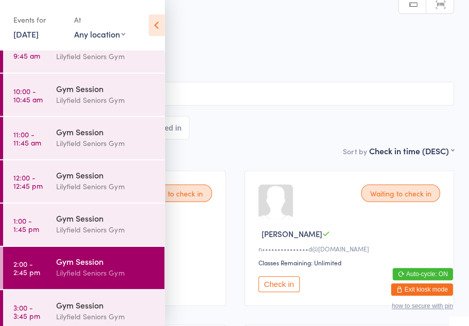
click at [155, 30] on icon at bounding box center [156, 25] width 16 height 22
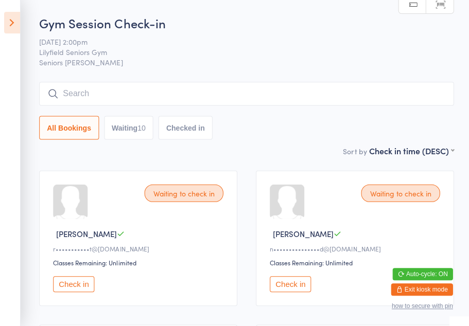
click at [131, 131] on button "Waiting 10" at bounding box center [128, 128] width 49 height 24
select select "0"
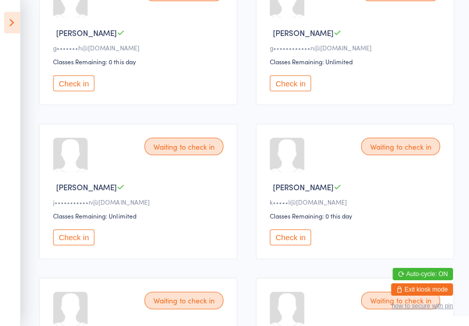
scroll to position [509, 0]
click at [74, 244] on button "Check in" at bounding box center [73, 236] width 41 height 16
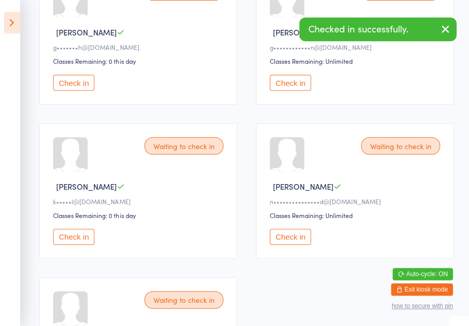
click at [284, 91] on button "Check in" at bounding box center [289, 83] width 41 height 16
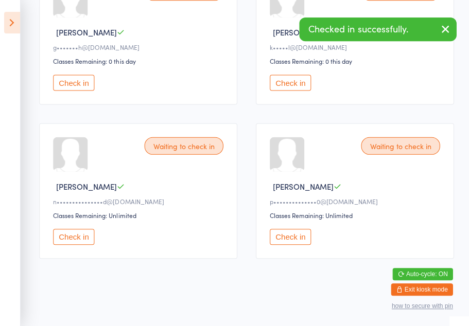
click at [444, 26] on icon "button" at bounding box center [444, 29] width 12 height 13
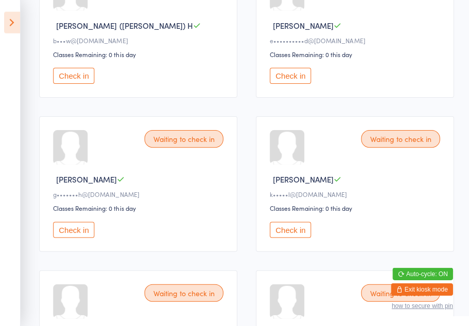
scroll to position [362, 0]
click at [294, 81] on button "Check in" at bounding box center [289, 75] width 41 height 16
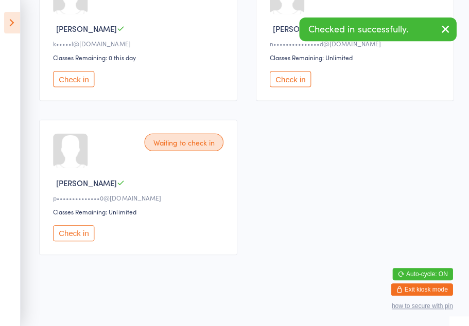
scroll to position [525, 0]
click at [82, 235] on button "Check in" at bounding box center [73, 233] width 41 height 16
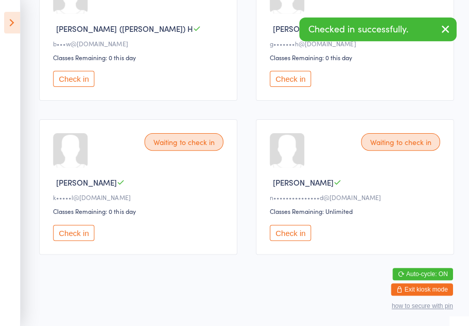
click at [82, 229] on button "Check in" at bounding box center [73, 233] width 41 height 16
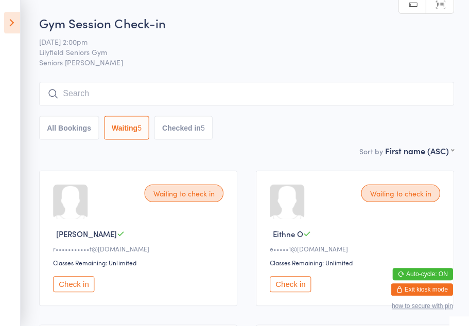
scroll to position [0, 0]
click at [187, 129] on button "Checked in 5" at bounding box center [183, 128] width 58 height 24
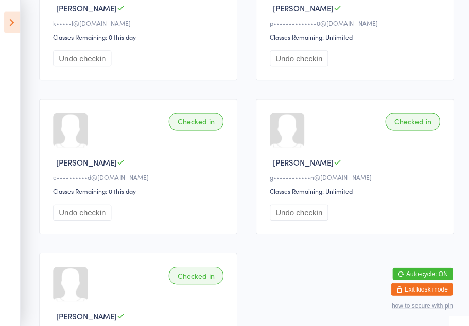
scroll to position [226, 0]
click at [417, 128] on div "Checked in" at bounding box center [411, 120] width 55 height 17
click at [413, 130] on div "Checked in" at bounding box center [411, 120] width 55 height 17
click at [416, 136] on div "Checked in [PERSON_NAME] g••••••••••••n@[DOMAIN_NAME] Classes Remaining: Unlimi…" at bounding box center [353, 165] width 197 height 135
click at [286, 145] on div at bounding box center [286, 129] width 34 height 34
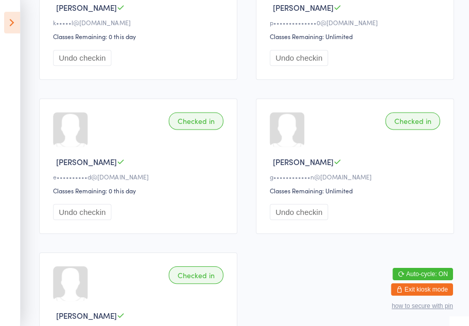
click at [408, 130] on div "Checked in" at bounding box center [411, 120] width 55 height 17
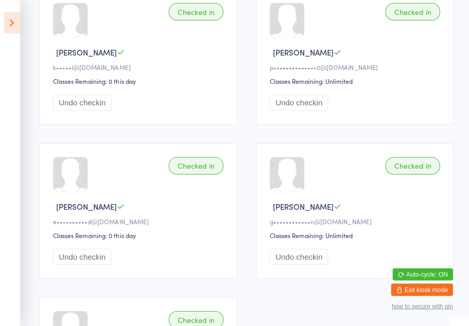
scroll to position [181, 0]
click at [381, 211] on div "[PERSON_NAME]" at bounding box center [355, 206] width 173 height 11
click at [308, 264] on button "Undo checkin" at bounding box center [298, 256] width 58 height 16
click at [415, 174] on div "Checked in" at bounding box center [411, 165] width 55 height 17
click at [416, 172] on div "Checked in" at bounding box center [411, 165] width 55 height 17
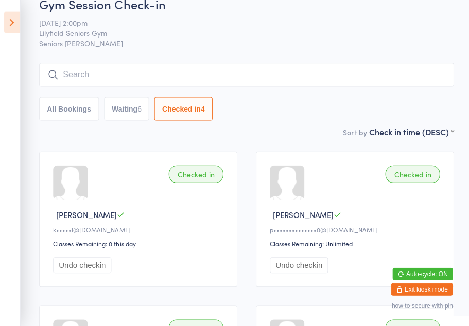
scroll to position [0, 0]
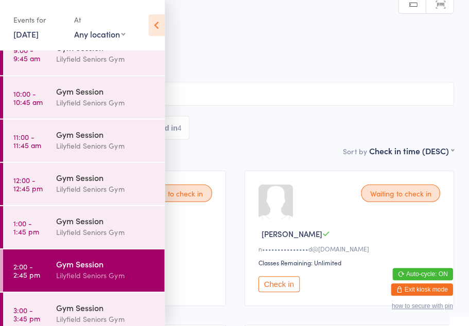
scroll to position [103, 0]
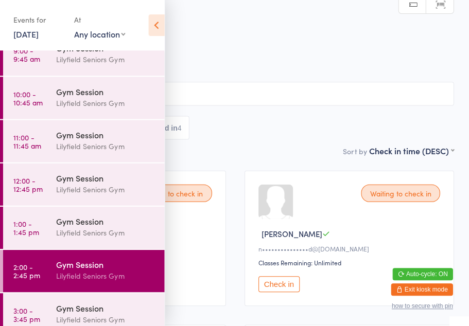
click at [87, 268] on div "Gym Session" at bounding box center [105, 263] width 99 height 11
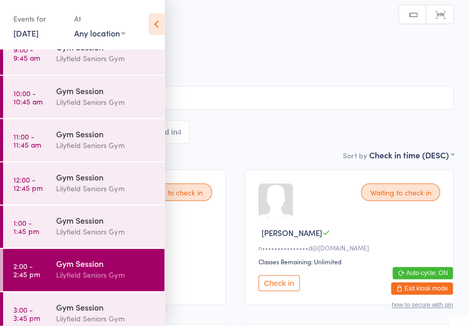
click at [154, 29] on icon at bounding box center [156, 25] width 16 height 22
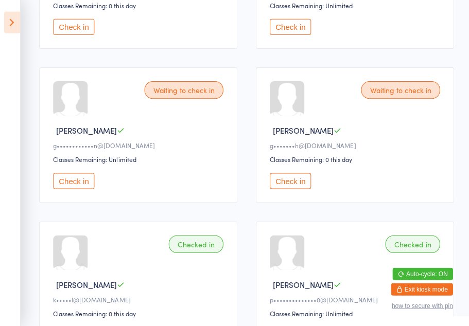
scroll to position [411, 0]
click at [183, 98] on div "Waiting to check in" at bounding box center [183, 89] width 79 height 17
click at [191, 98] on div "Waiting to check in" at bounding box center [183, 89] width 79 height 17
click at [190, 98] on div "Waiting to check in" at bounding box center [183, 89] width 79 height 17
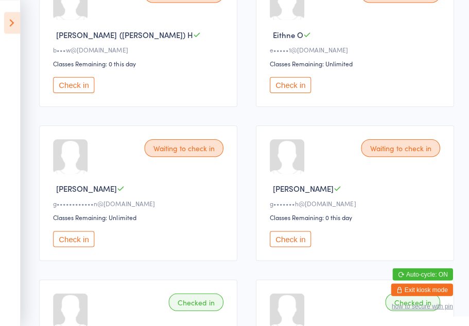
scroll to position [353, 0]
click at [82, 246] on button "Check in" at bounding box center [73, 238] width 41 height 16
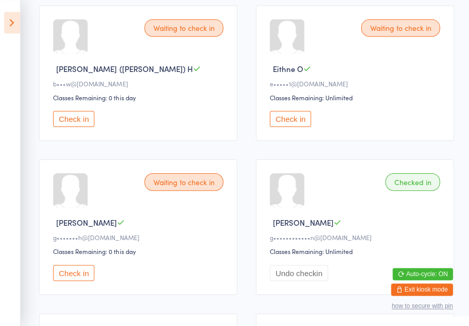
scroll to position [319, 0]
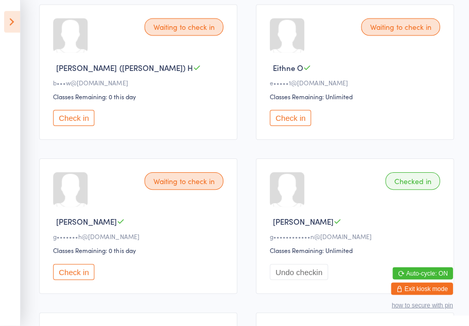
click at [80, 127] on button "Check in" at bounding box center [73, 119] width 41 height 16
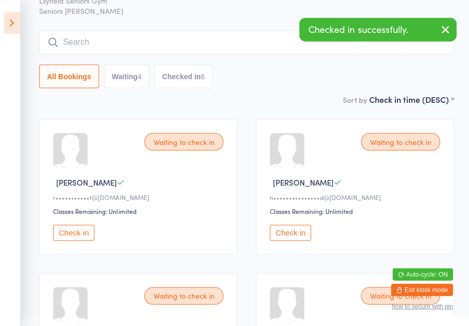
scroll to position [0, 0]
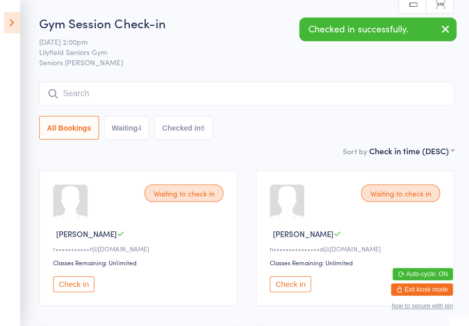
click at [124, 125] on button "Waiting 4" at bounding box center [126, 128] width 45 height 24
select select "0"
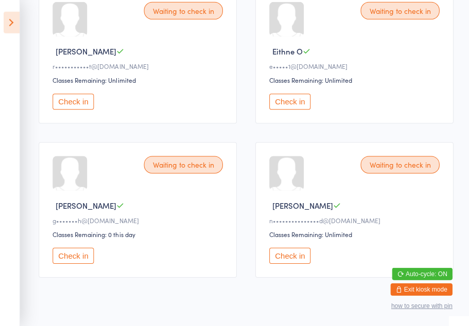
scroll to position [183, 0]
click at [289, 263] on button "Check in" at bounding box center [289, 255] width 41 height 16
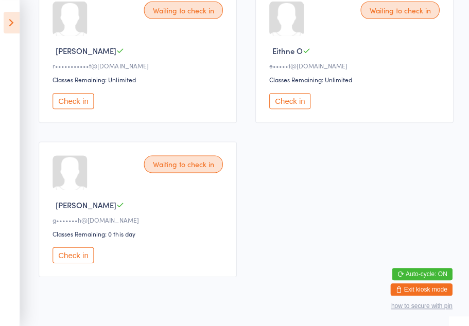
scroll to position [182, 0]
click at [75, 109] on button "Check in" at bounding box center [73, 101] width 41 height 16
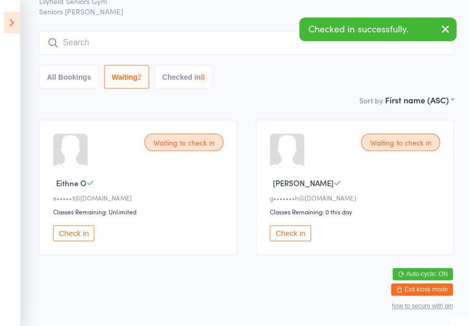
scroll to position [54, 0]
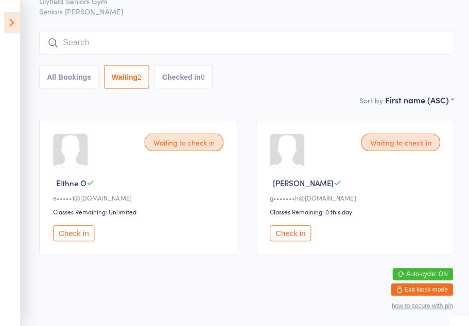
click at [67, 233] on button "Check in" at bounding box center [73, 233] width 41 height 16
